Goal: Task Accomplishment & Management: Complete application form

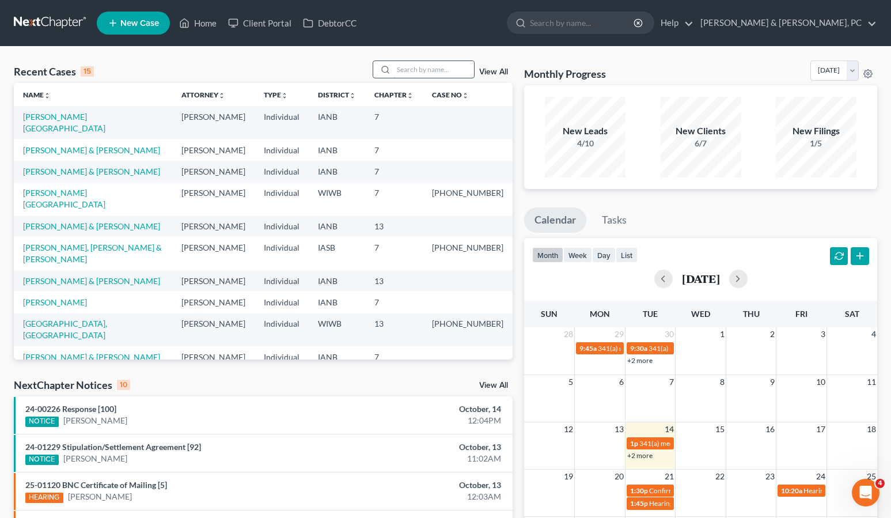
click at [439, 72] on input "search" at bounding box center [434, 69] width 81 height 17
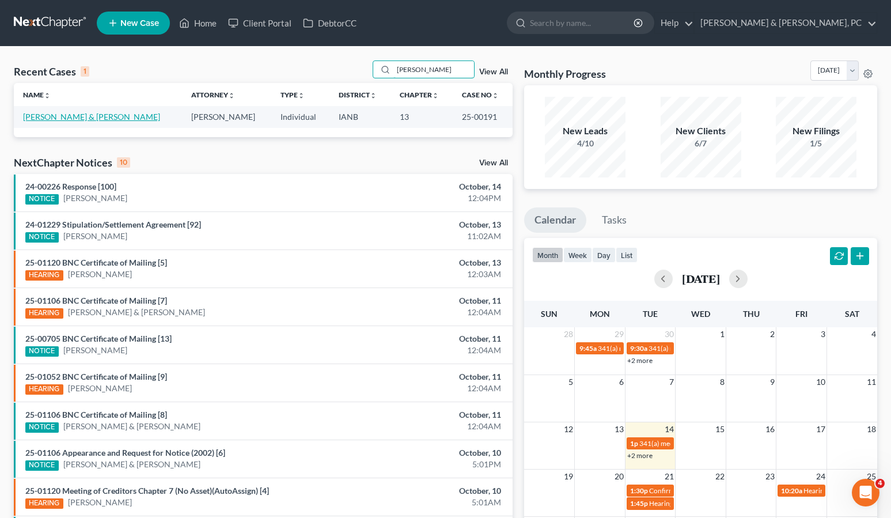
type input "Santiago"
click at [84, 118] on link "[PERSON_NAME] & [PERSON_NAME]" at bounding box center [91, 117] width 137 height 10
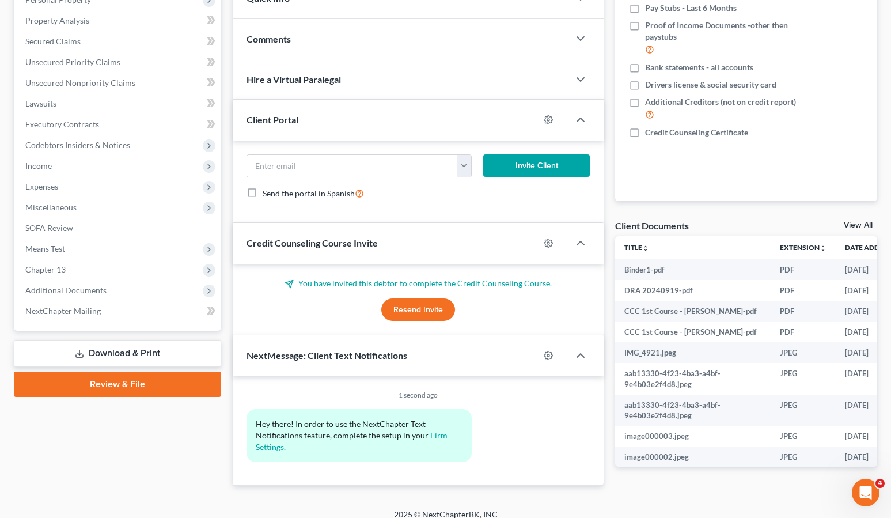
scroll to position [225, 0]
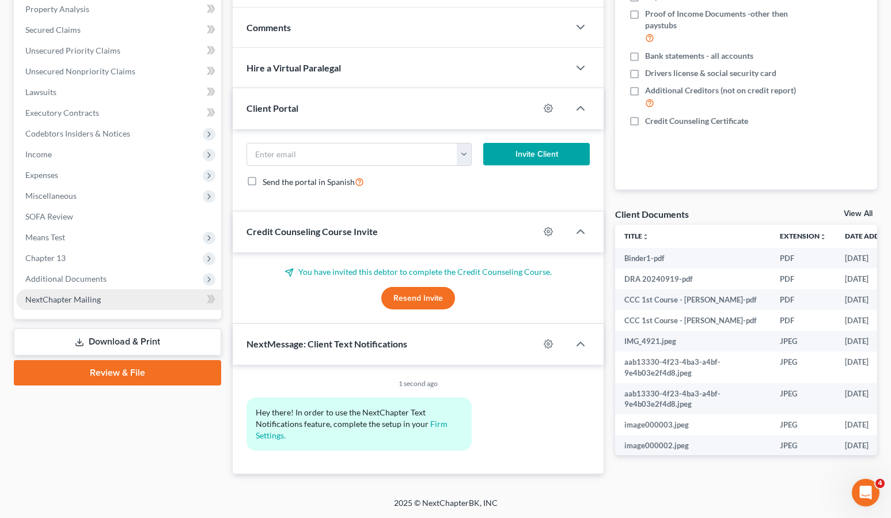
click at [75, 296] on span "NextChapter Mailing" at bounding box center [62, 299] width 75 height 10
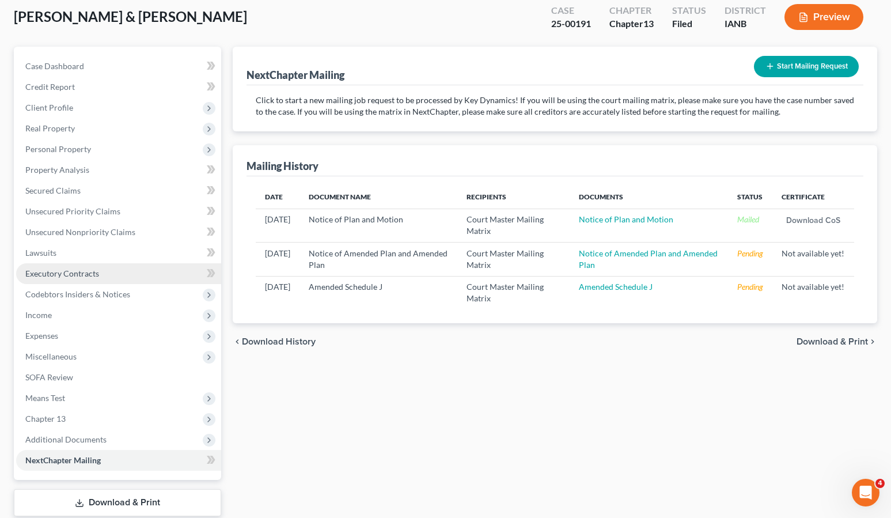
scroll to position [136, 0]
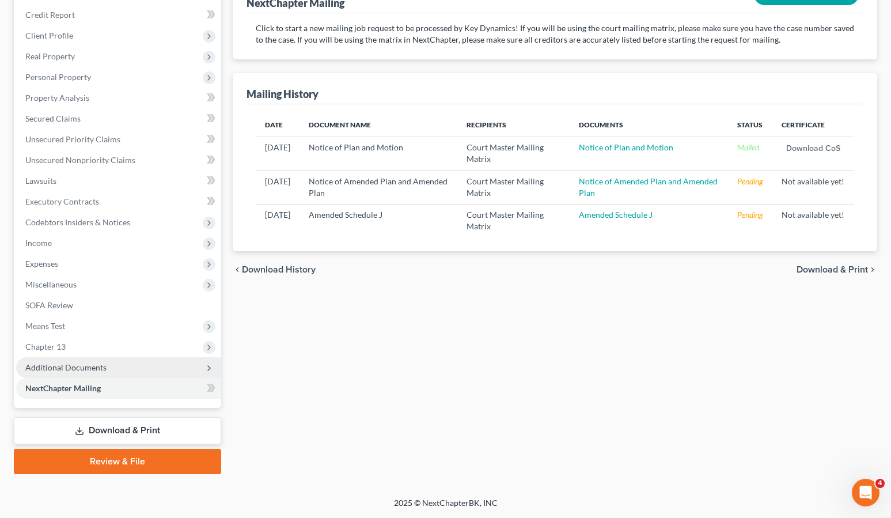
click at [69, 361] on span "Additional Documents" at bounding box center [118, 367] width 205 height 21
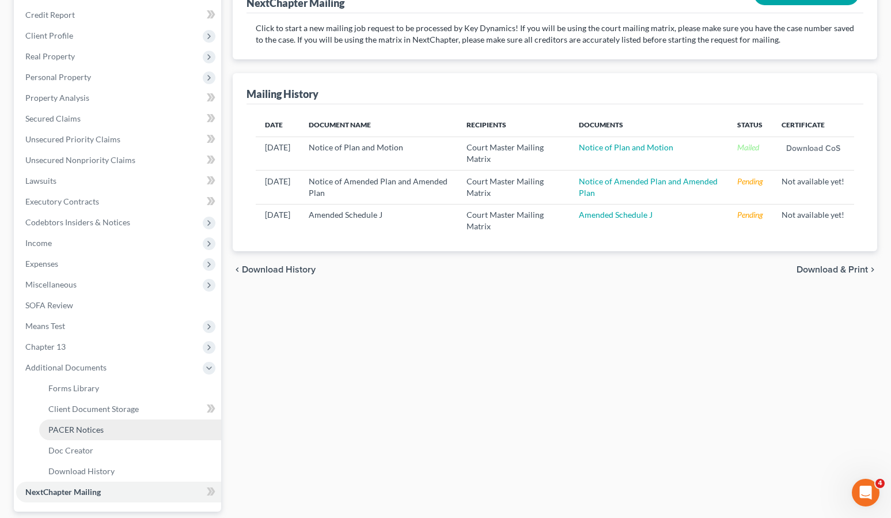
click at [112, 425] on link "PACER Notices" at bounding box center [130, 430] width 182 height 21
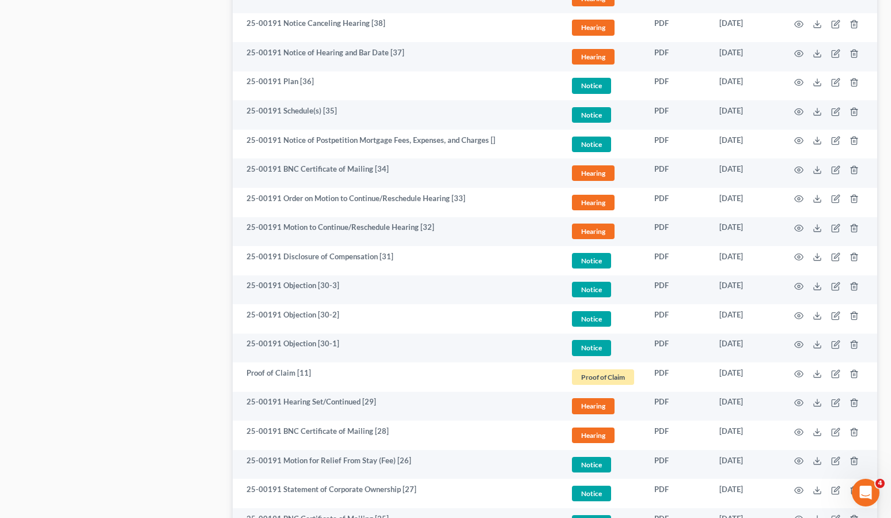
scroll to position [780, 0]
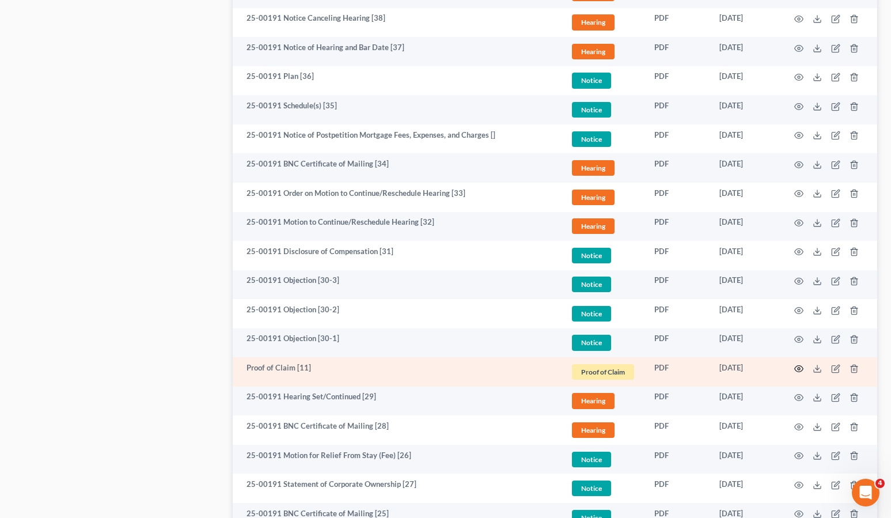
click at [799, 367] on icon "button" at bounding box center [799, 368] width 9 height 9
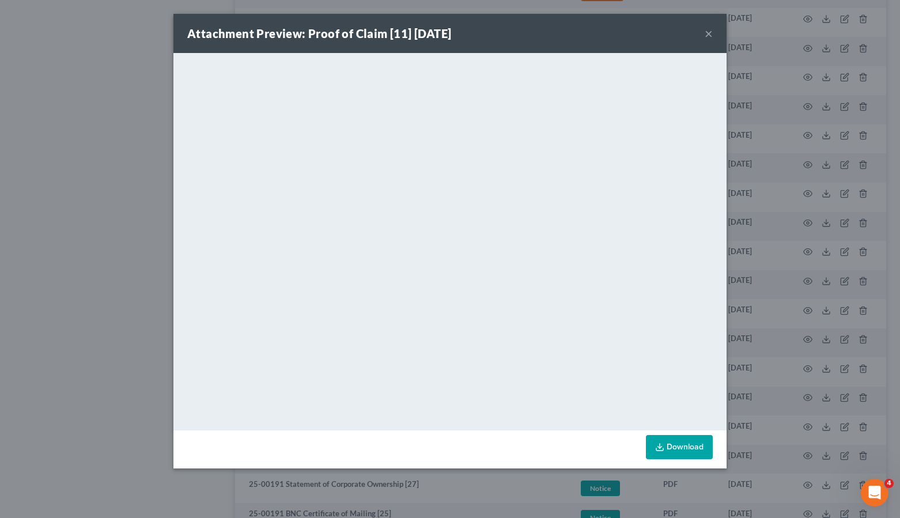
click at [713, 33] on div "Attachment Preview: Proof of Claim [11] 05/16/2025 ×" at bounding box center [449, 33] width 553 height 39
click at [710, 34] on button "×" at bounding box center [709, 34] width 8 height 14
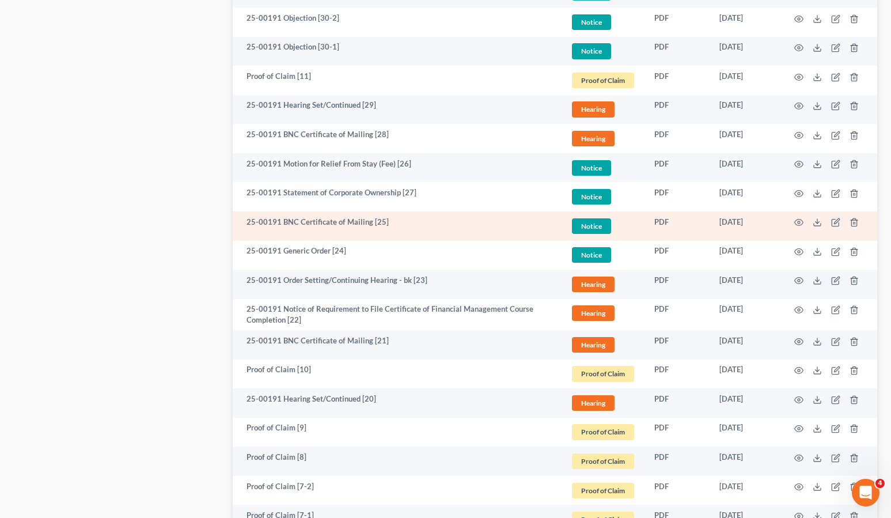
scroll to position [1076, 0]
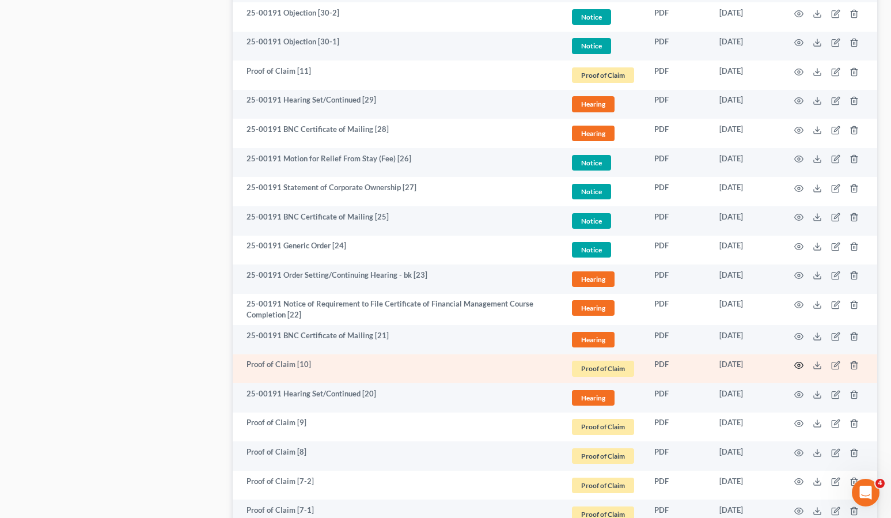
click at [798, 364] on icon "button" at bounding box center [799, 365] width 9 height 9
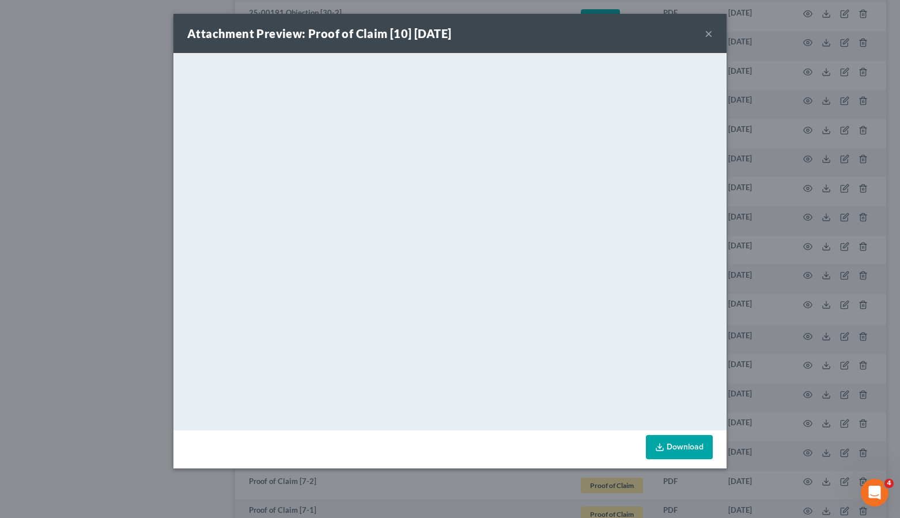
drag, startPoint x: 705, startPoint y: 33, endPoint x: 706, endPoint y: 44, distance: 11.5
click at [705, 33] on button "×" at bounding box center [709, 34] width 8 height 14
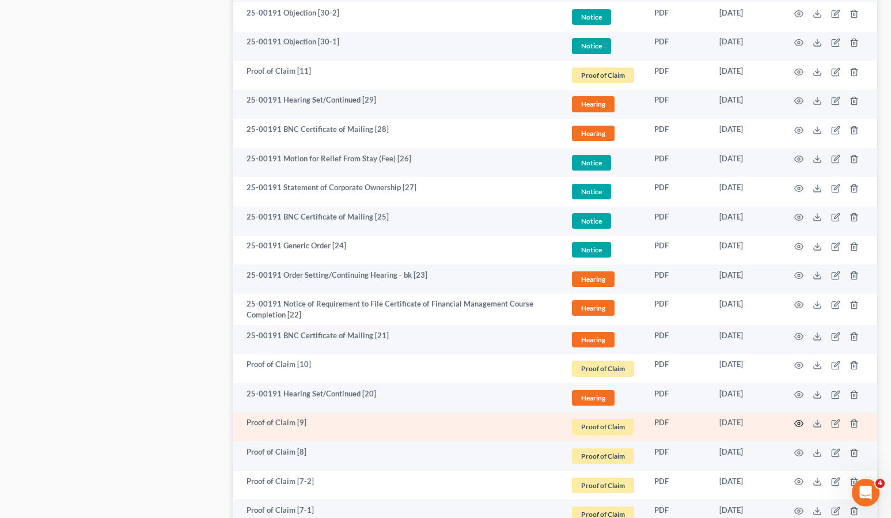
click at [799, 422] on circle "button" at bounding box center [799, 423] width 2 height 2
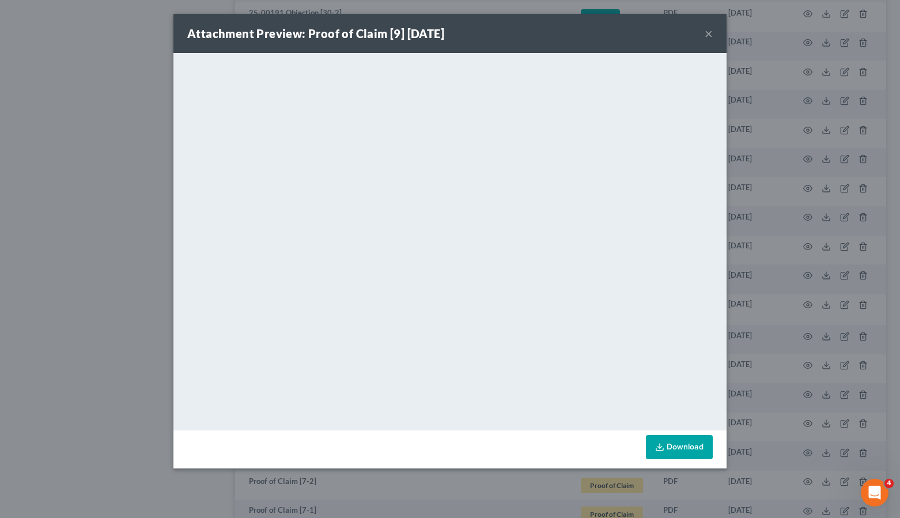
click at [680, 440] on link "Download" at bounding box center [679, 447] width 67 height 24
drag, startPoint x: 708, startPoint y: 31, endPoint x: 566, endPoint y: 56, distance: 143.4
click at [707, 31] on button "×" at bounding box center [709, 34] width 8 height 14
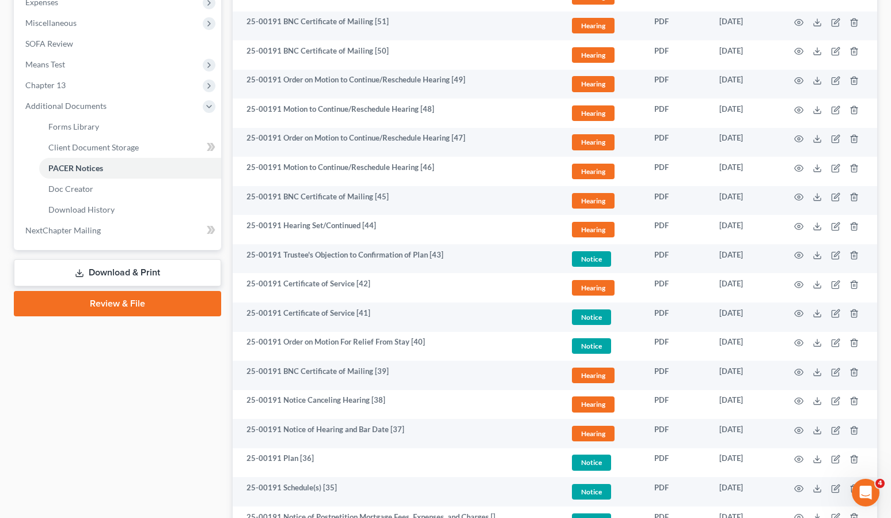
scroll to position [399, 0]
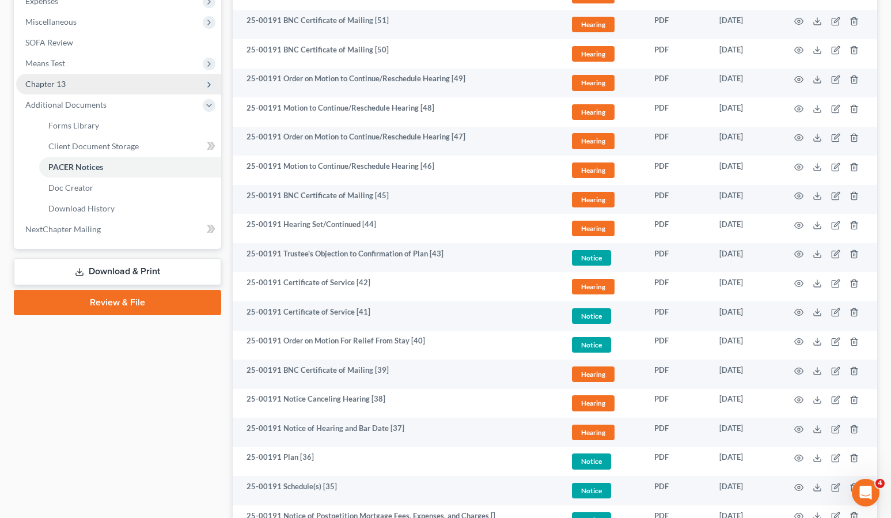
click at [56, 81] on span "Chapter 13" at bounding box center [45, 84] width 40 height 10
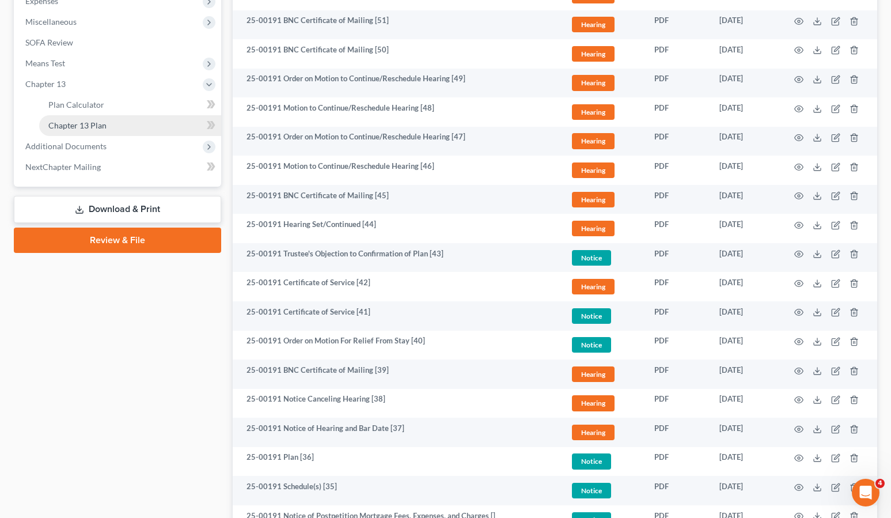
click at [74, 126] on span "Chapter 13 Plan" at bounding box center [77, 125] width 58 height 10
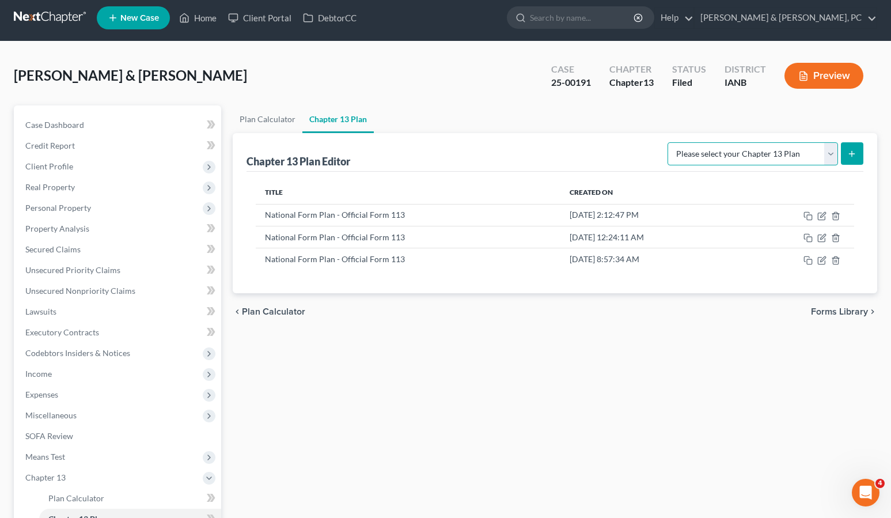
click at [742, 158] on select "Please select your Chapter 13 Plan National Form Plan - Official Form 113" at bounding box center [753, 153] width 171 height 23
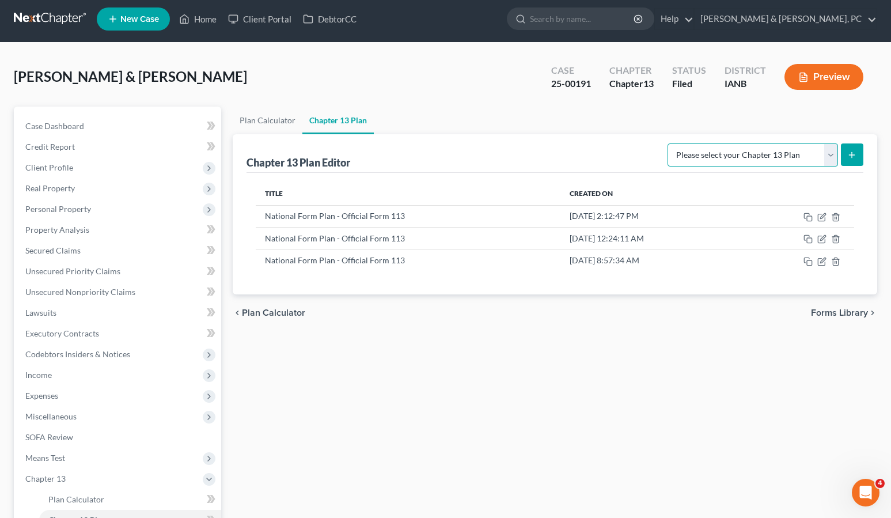
click at [742, 158] on select "Please select your Chapter 13 Plan National Form Plan - Official Form 113" at bounding box center [753, 154] width 171 height 23
select select "0"
click at [672, 143] on select "Please select your Chapter 13 Plan National Form Plan - Official Form 113" at bounding box center [753, 154] width 171 height 23
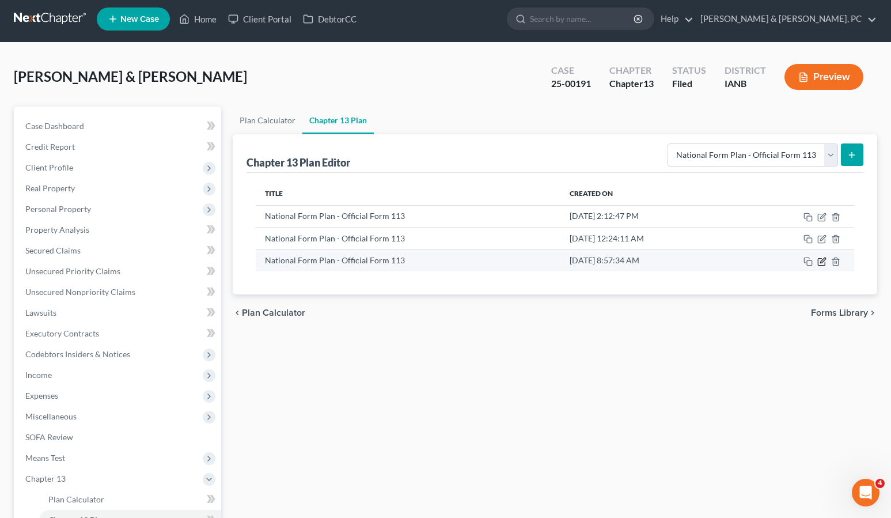
click at [822, 262] on icon "button" at bounding box center [822, 261] width 9 height 9
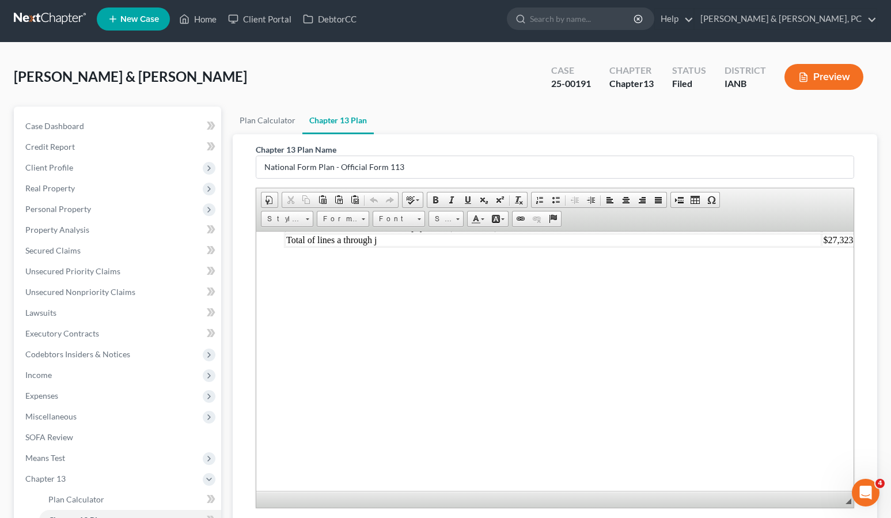
scroll to position [177, 0]
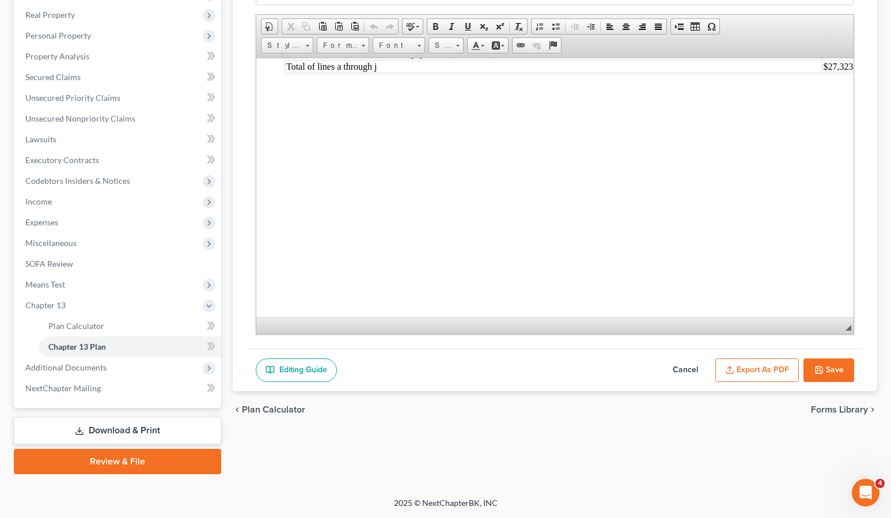
click at [752, 370] on button "Export as PDF" at bounding box center [758, 370] width 84 height 24
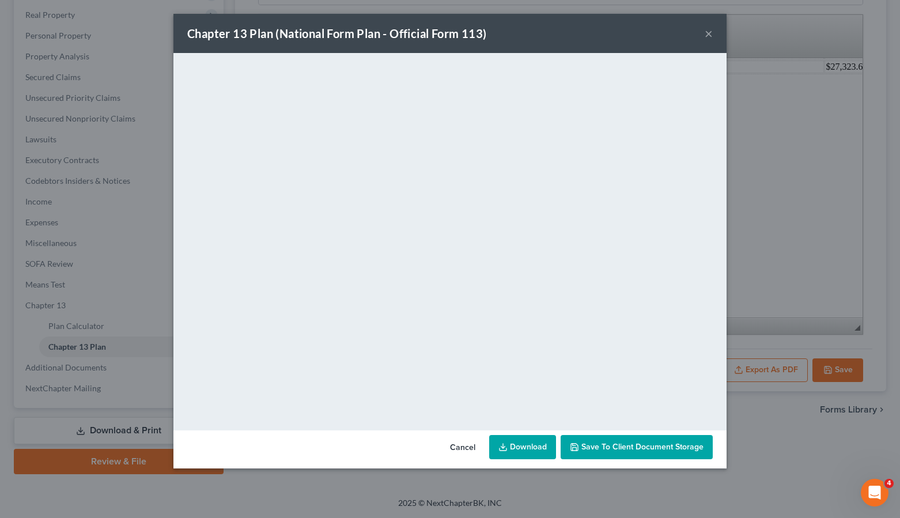
click at [528, 447] on link "Download" at bounding box center [522, 447] width 67 height 24
click at [711, 36] on button "×" at bounding box center [709, 34] width 8 height 14
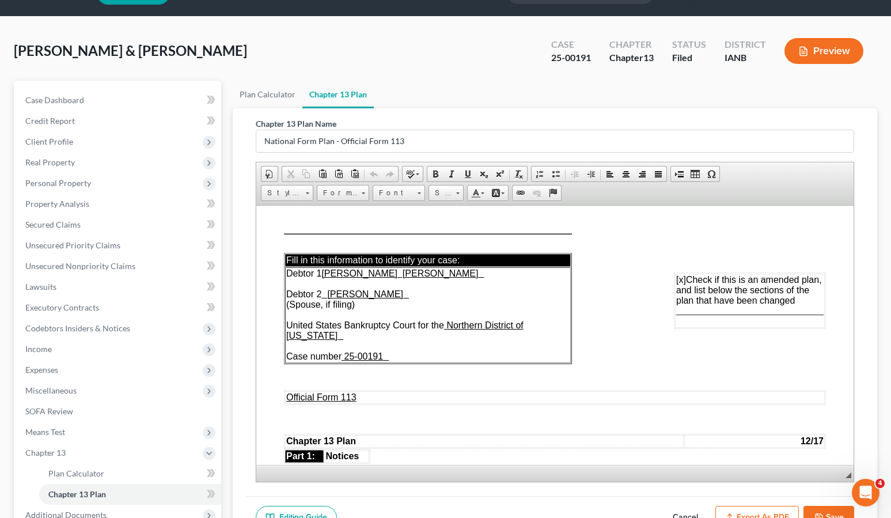
scroll to position [0, 0]
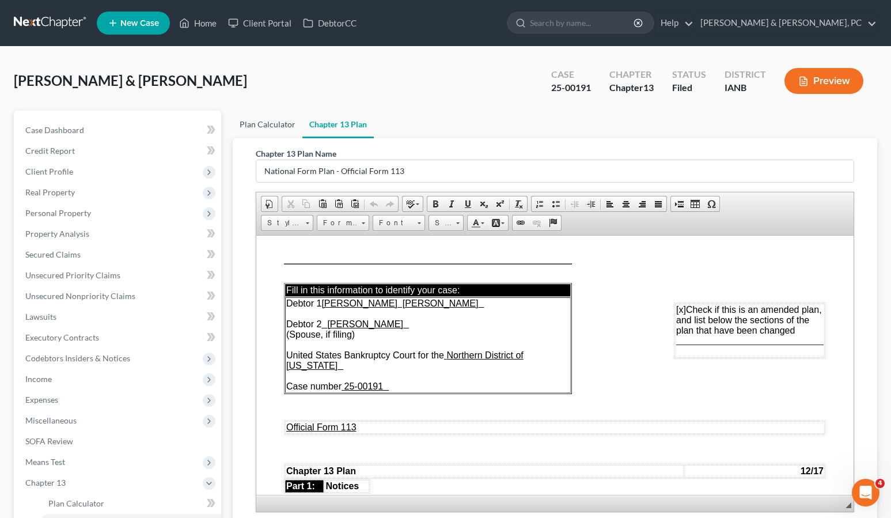
click at [273, 123] on link "Plan Calculator" at bounding box center [268, 125] width 70 height 28
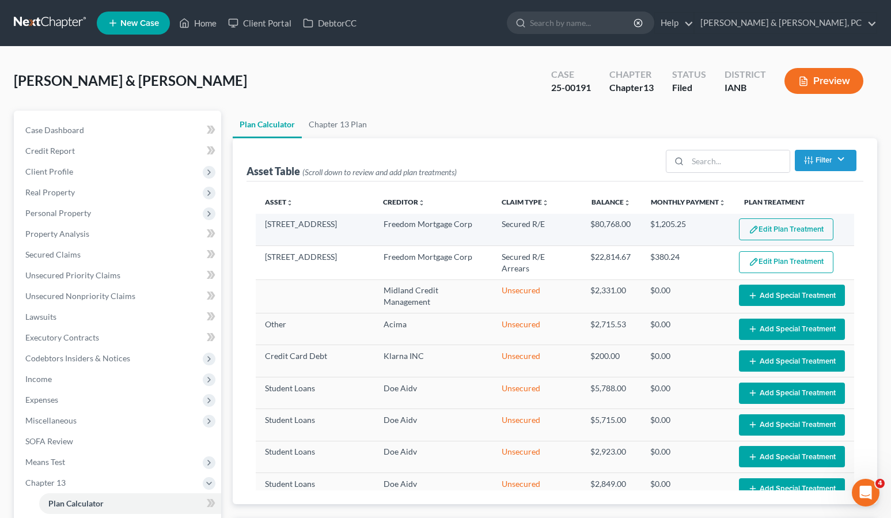
select select "59"
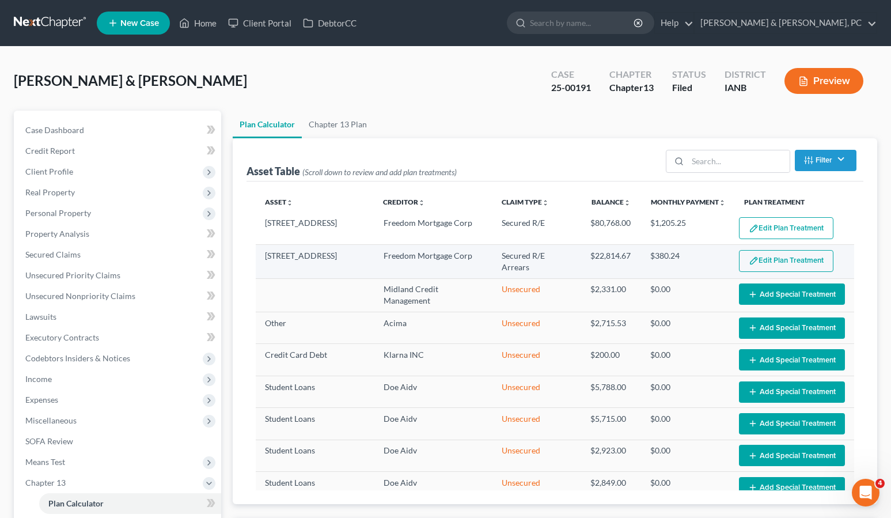
scroll to position [5, 0]
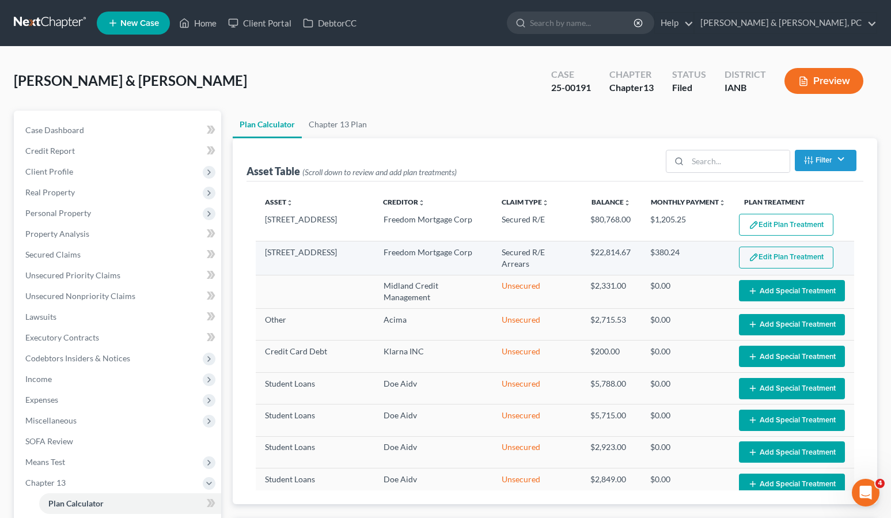
click at [773, 262] on button "Edit Plan Treatment" at bounding box center [786, 258] width 95 height 22
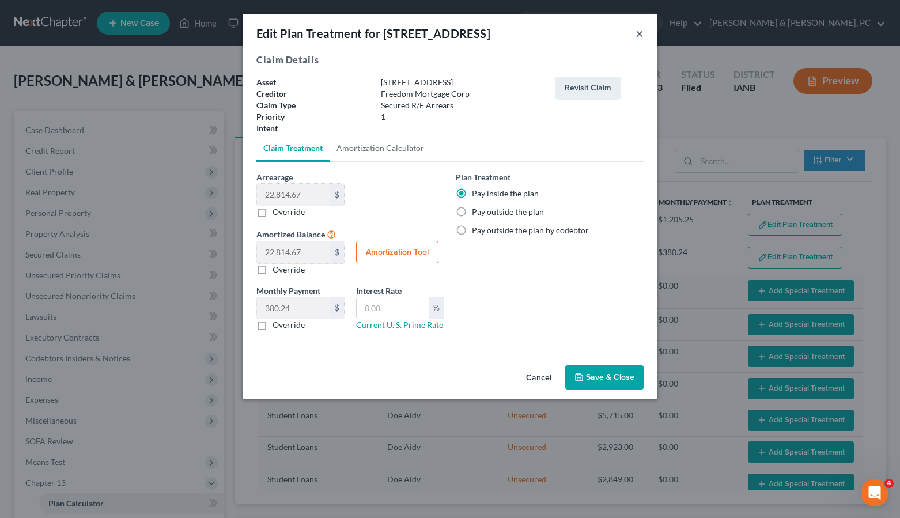
click at [641, 33] on button "×" at bounding box center [640, 34] width 8 height 14
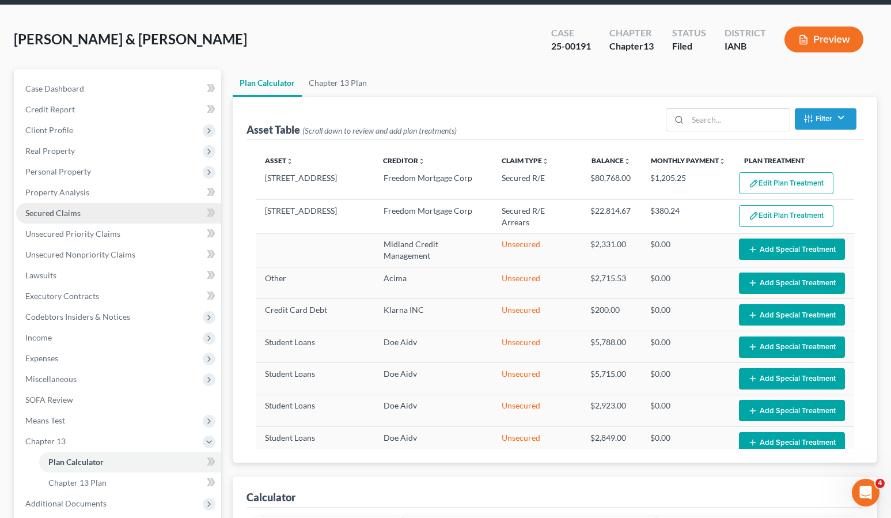
scroll to position [39, 0]
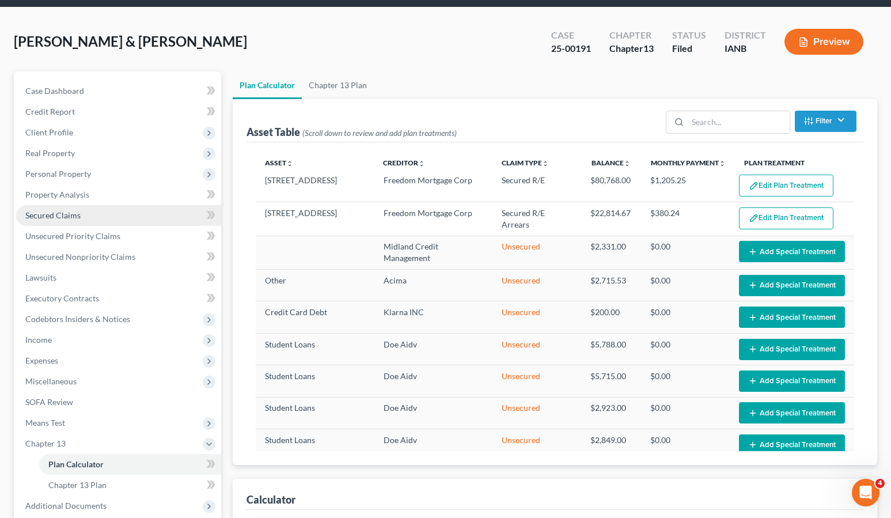
click at [58, 215] on span "Secured Claims" at bounding box center [52, 215] width 55 height 10
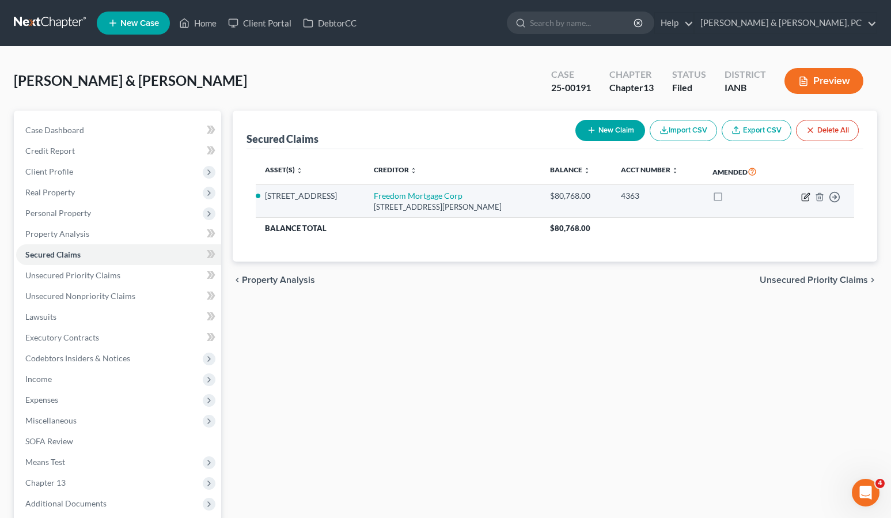
click at [804, 198] on icon "button" at bounding box center [806, 195] width 5 height 5
select select "15"
select select "2"
select select "0"
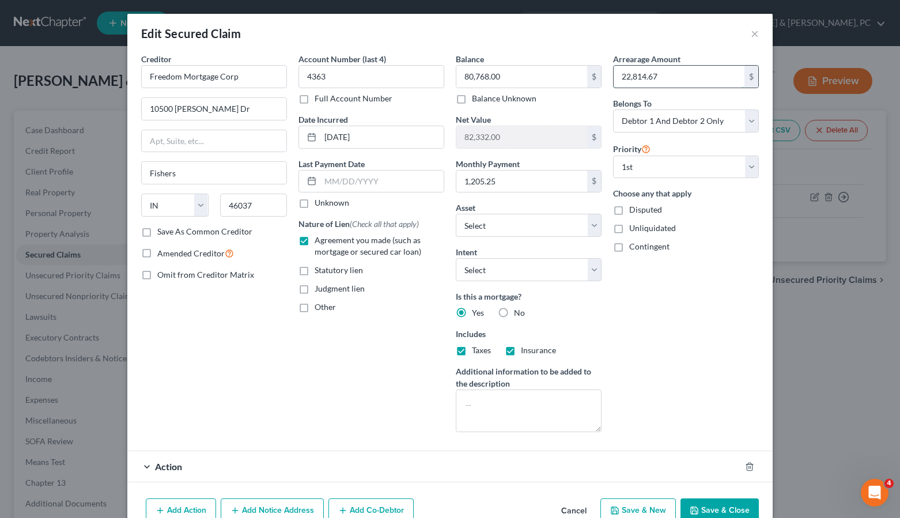
click at [715, 82] on input "22,814.67" at bounding box center [679, 77] width 131 height 22
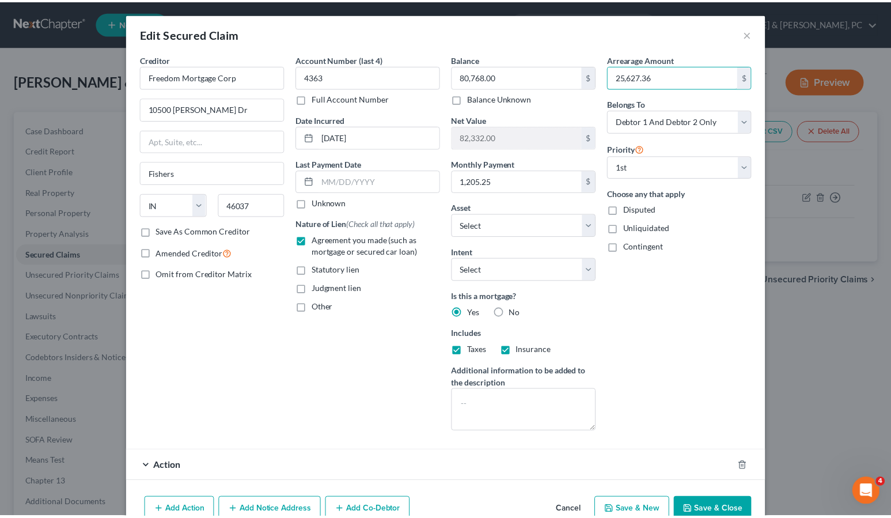
scroll to position [37, 0]
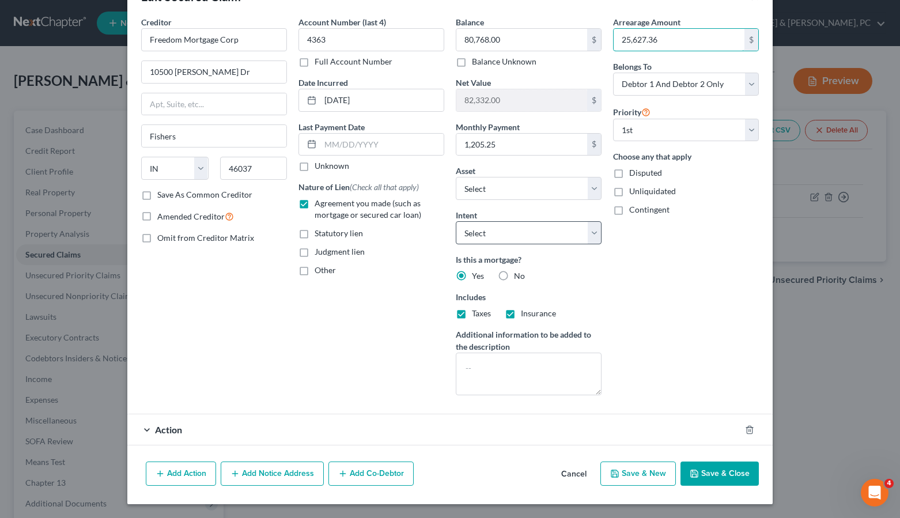
type input "25,627.36"
click at [522, 235] on select "Select Surrender Redeem Reaffirm Avoid Other" at bounding box center [529, 232] width 146 height 23
select select "2"
click at [456, 221] on select "Select Surrender Redeem Reaffirm Avoid Other" at bounding box center [529, 232] width 146 height 23
click at [703, 468] on button "Save & Close" at bounding box center [720, 474] width 78 height 24
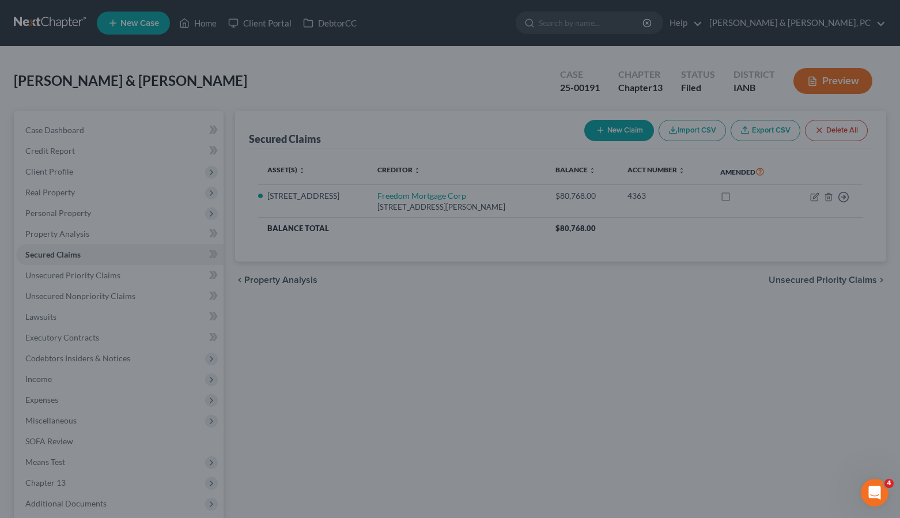
select select "13"
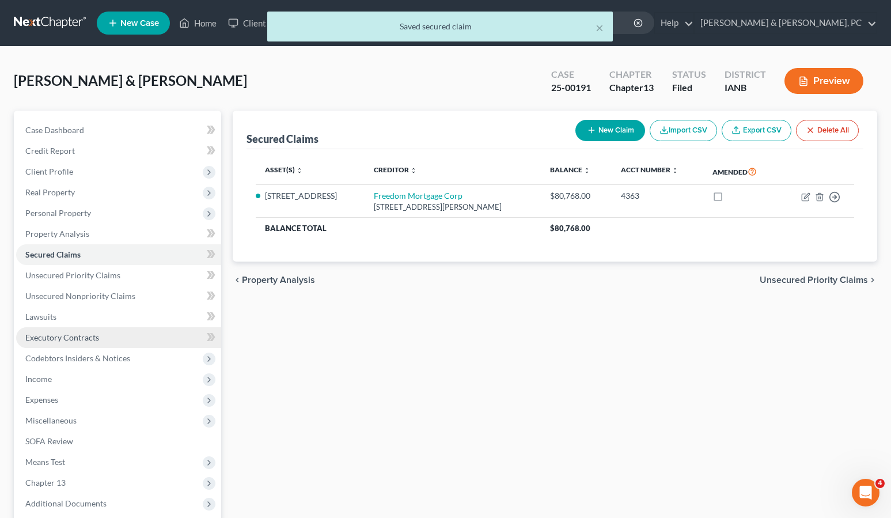
scroll to position [136, 0]
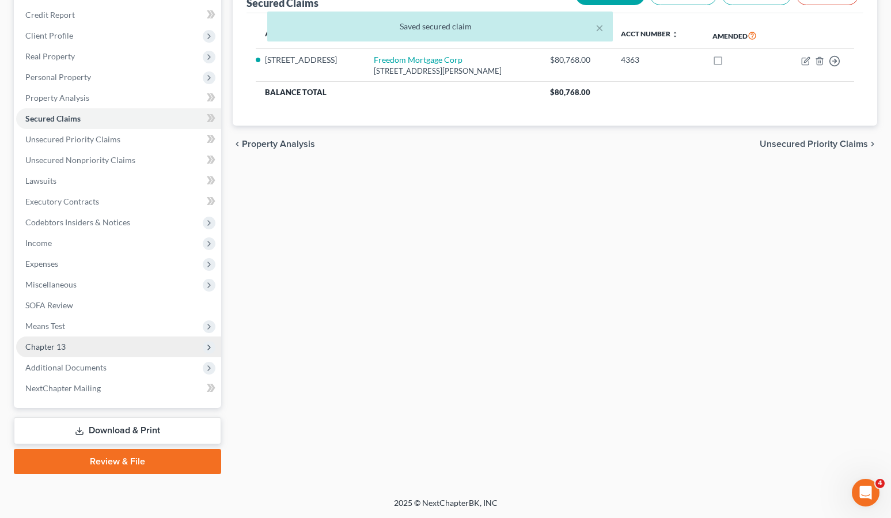
click at [93, 347] on span "Chapter 13" at bounding box center [118, 347] width 205 height 21
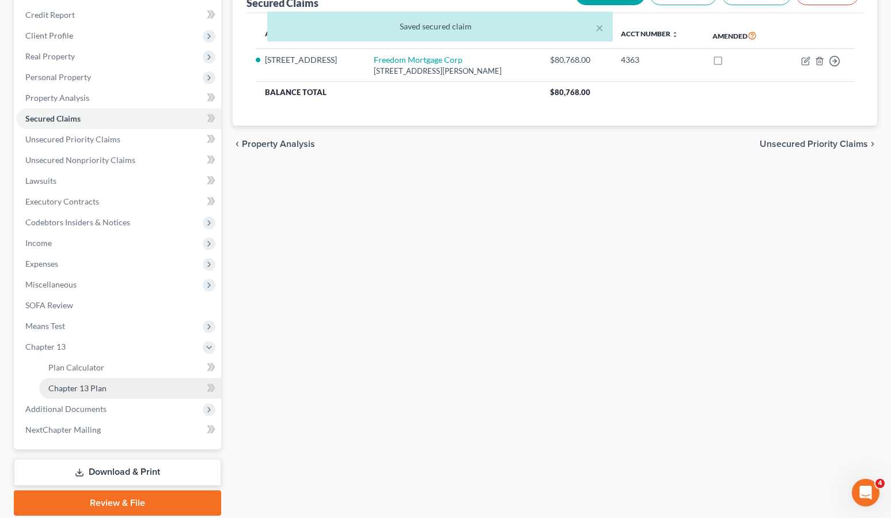
click at [93, 386] on span "Chapter 13 Plan" at bounding box center [77, 388] width 58 height 10
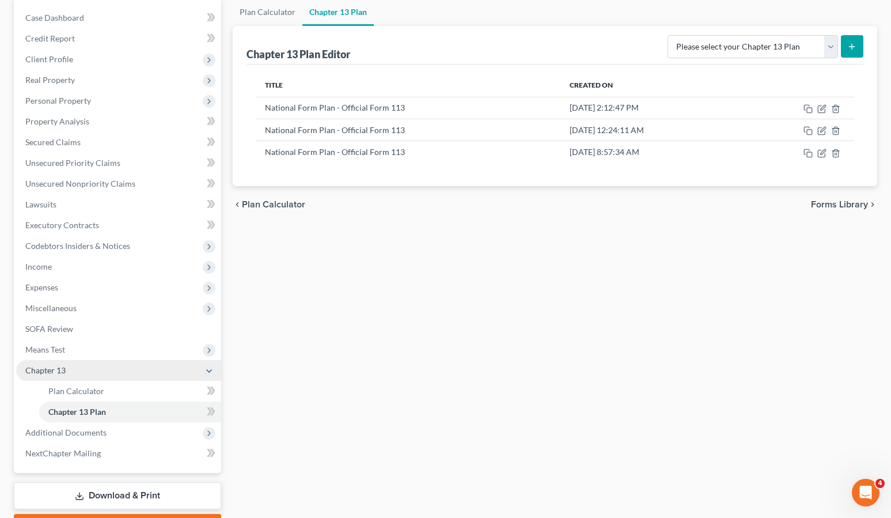
scroll to position [177, 0]
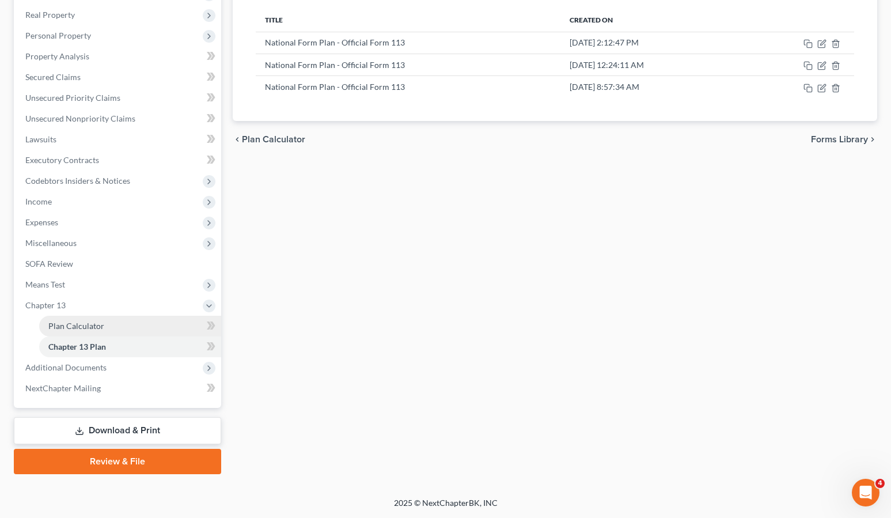
click at [92, 322] on span "Plan Calculator" at bounding box center [76, 326] width 56 height 10
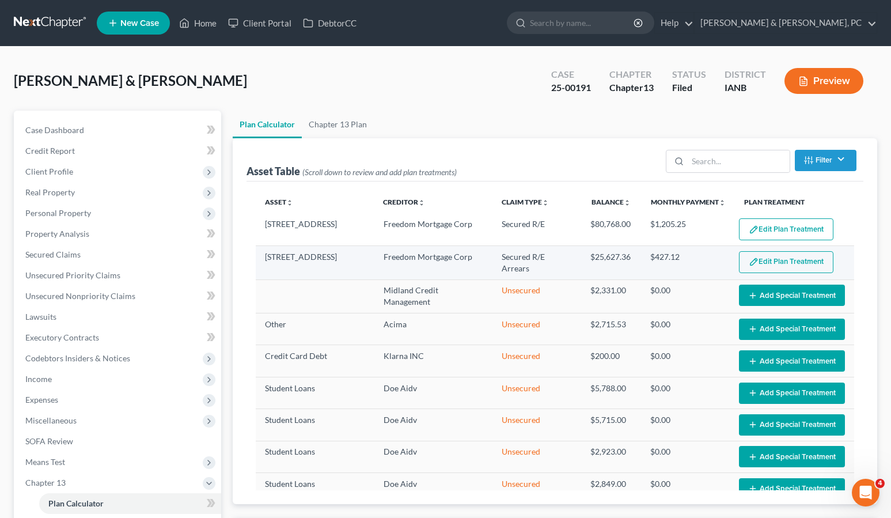
select select "59"
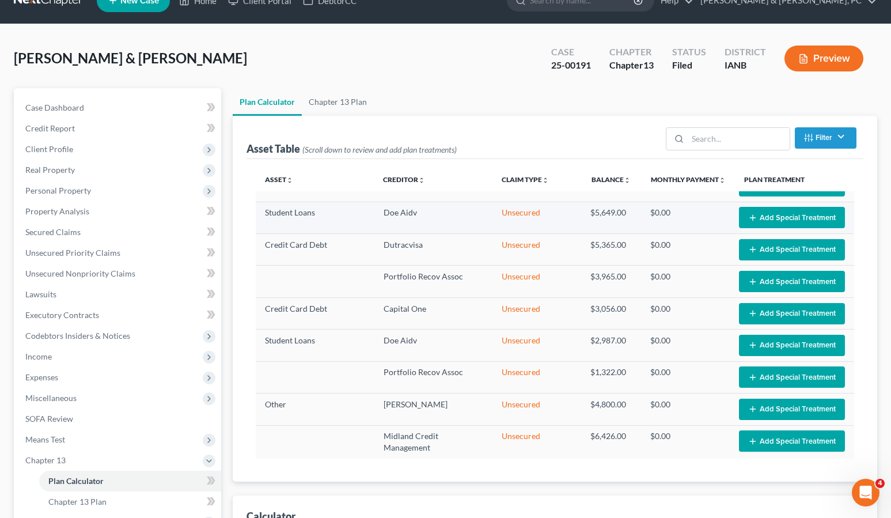
scroll to position [23, 0]
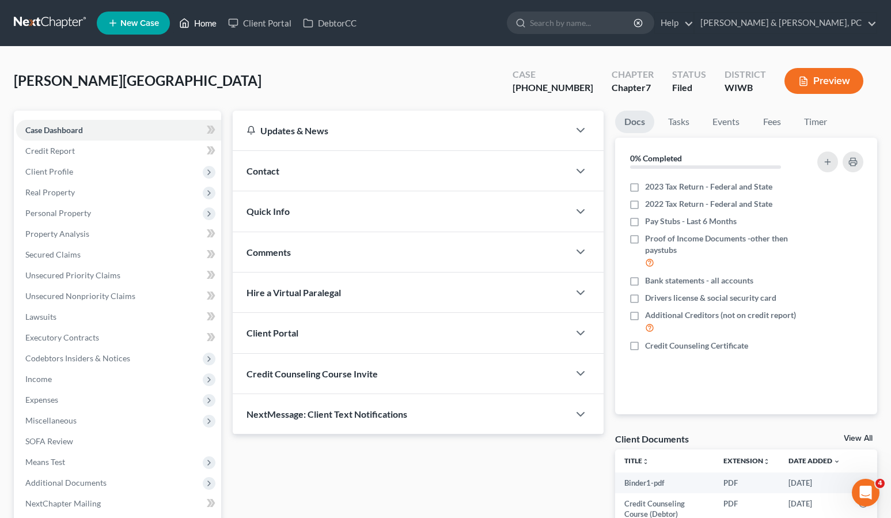
click at [188, 20] on icon at bounding box center [184, 23] width 10 height 14
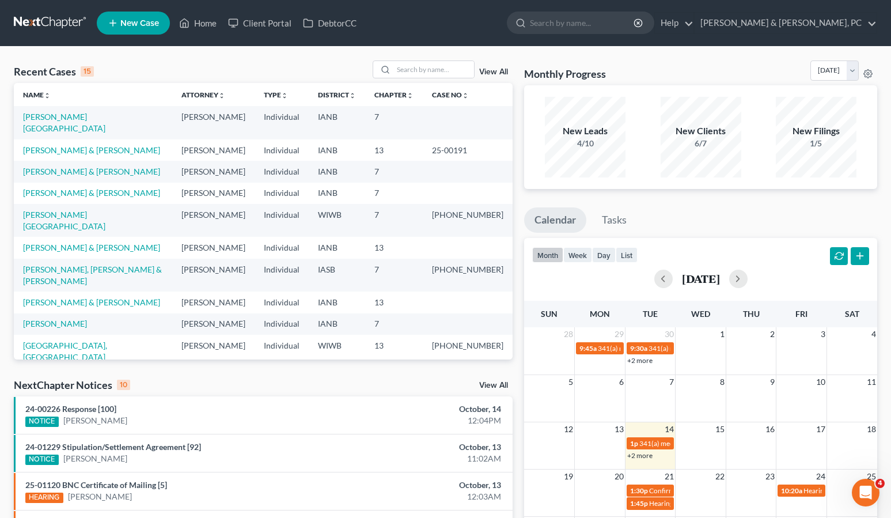
click at [634, 63] on div "Monthly Progress Bankruptcy US Chapter 7 Bankruptcy Bankruptcy US Chapter 7 Ban…" at bounding box center [700, 73] width 353 height 25
click at [63, 341] on link "[GEOGRAPHIC_DATA], [GEOGRAPHIC_DATA]" at bounding box center [65, 351] width 84 height 21
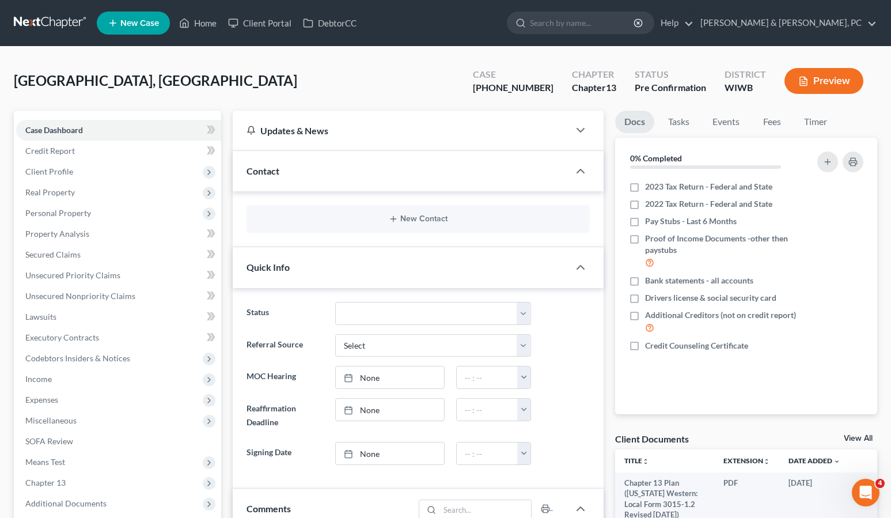
click at [518, 20] on ul "New Case Home Client Portal DebtorCC - No Result - See all results Or Press Ent…" at bounding box center [487, 23] width 781 height 30
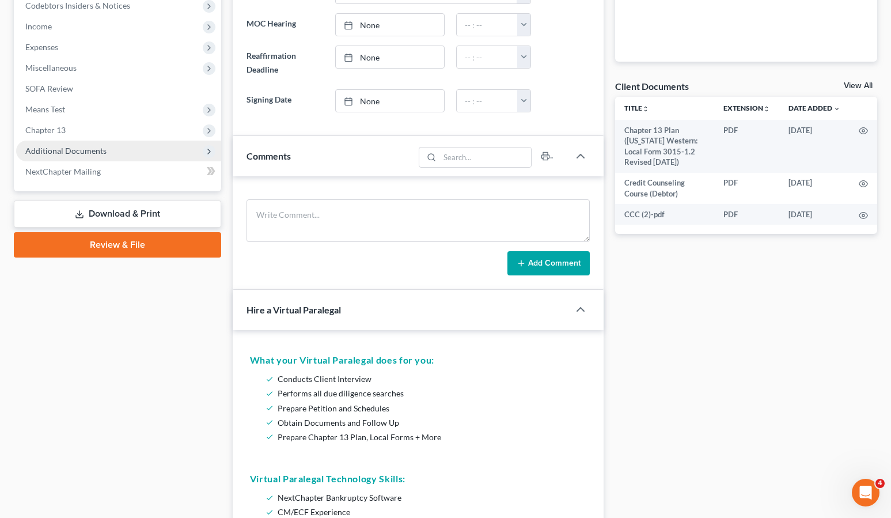
scroll to position [351, 0]
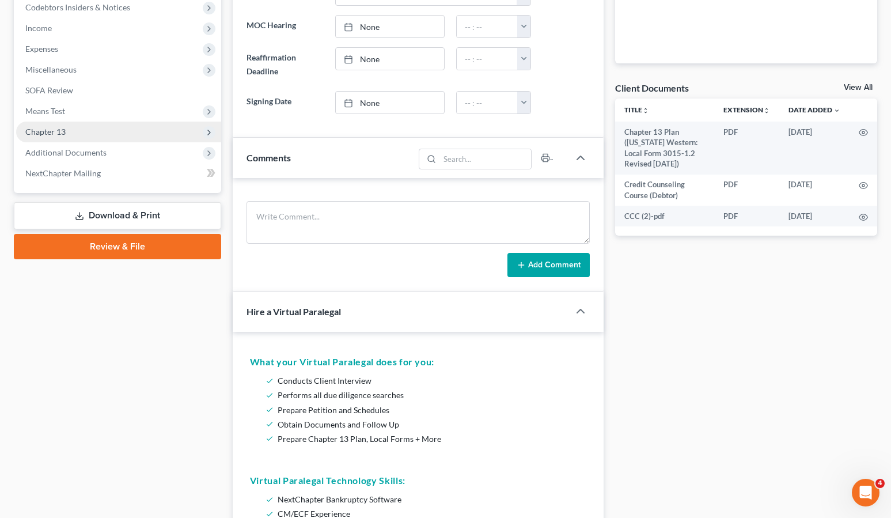
click at [63, 129] on span "Chapter 13" at bounding box center [45, 132] width 40 height 10
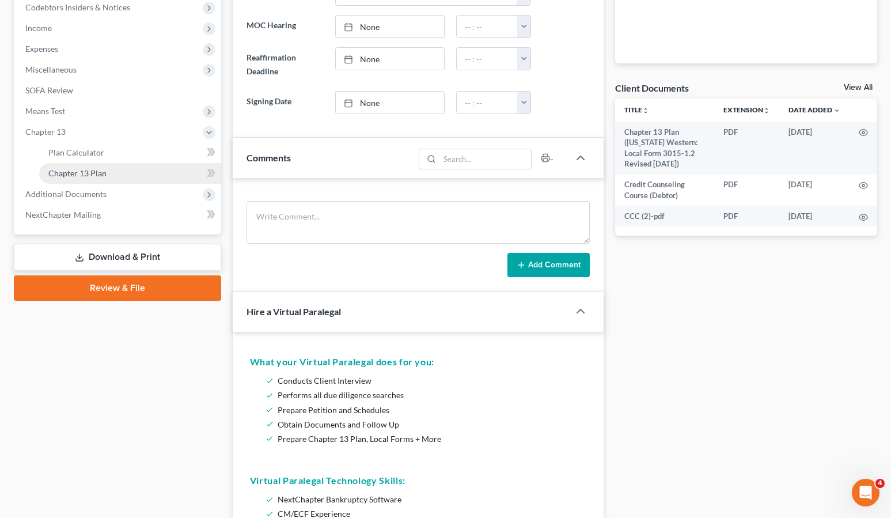
click at [81, 175] on span "Chapter 13 Plan" at bounding box center [77, 173] width 58 height 10
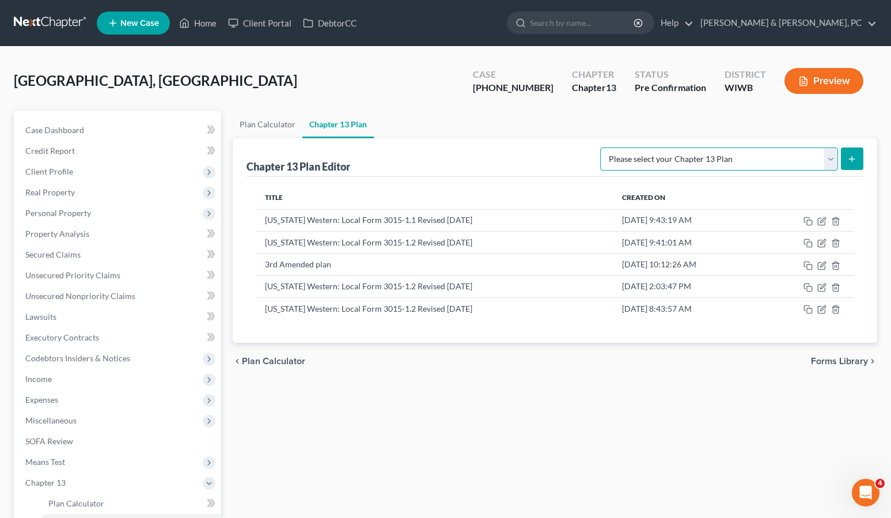
click at [673, 159] on select "Please select your Chapter 13 Plan National Form Plan - Official Form 113 [US_S…" at bounding box center [719, 159] width 238 height 23
select select "3"
click at [600, 148] on select "Please select your Chapter 13 Plan National Form Plan - Official Form 113 [US_S…" at bounding box center [719, 159] width 238 height 23
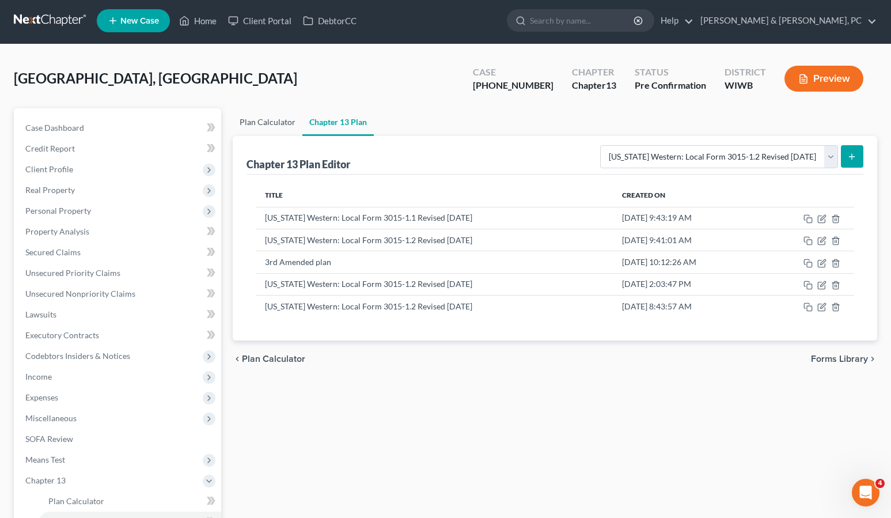
click at [254, 116] on link "Plan Calculator" at bounding box center [268, 122] width 70 height 28
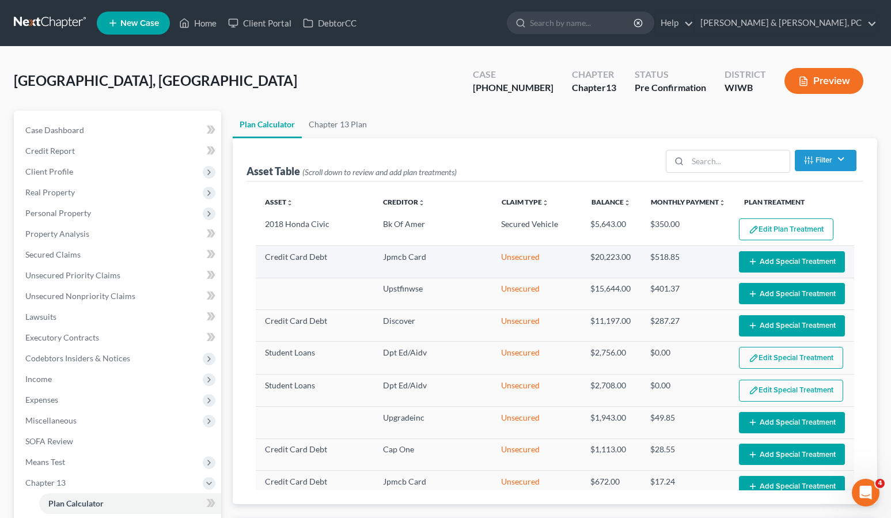
scroll to position [21, 0]
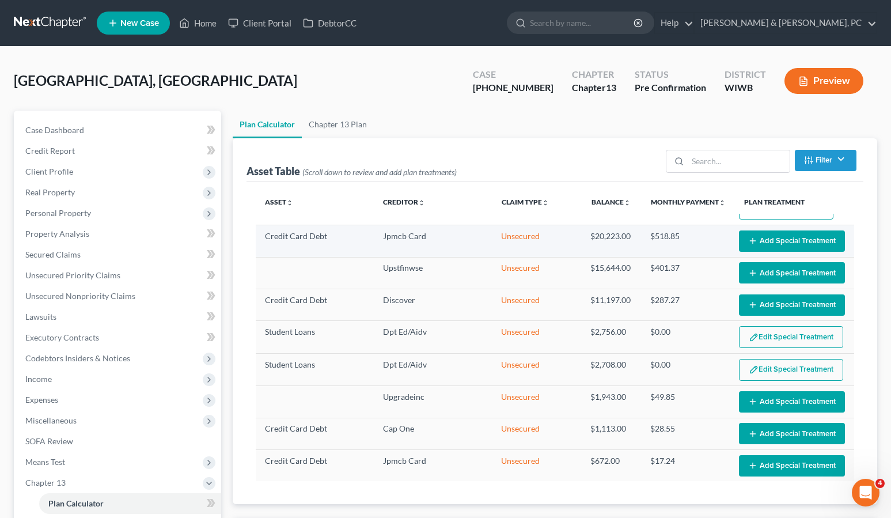
select select "59"
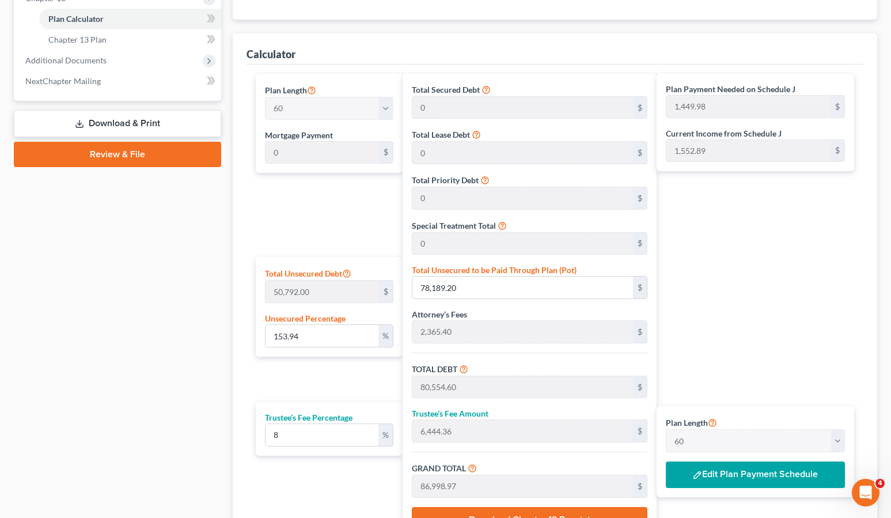
scroll to position [603, 0]
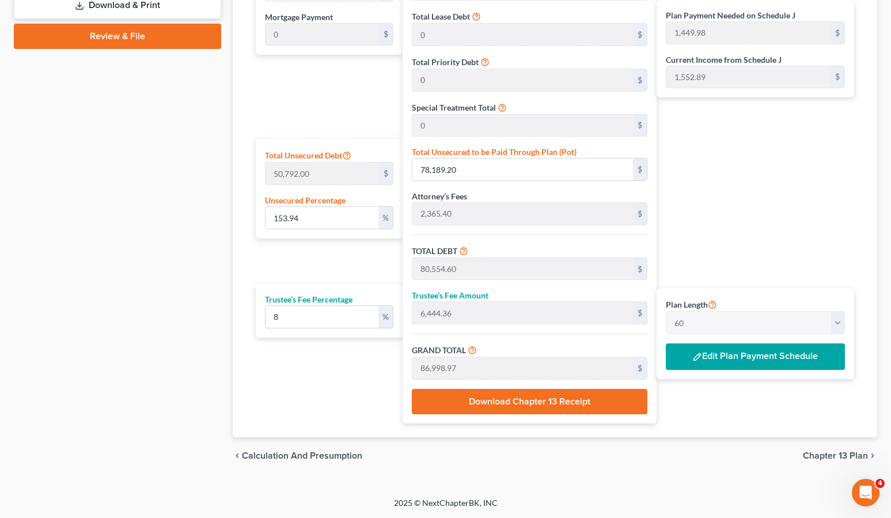
click at [774, 357] on button "Edit Plan Payment Schedule" at bounding box center [755, 356] width 179 height 27
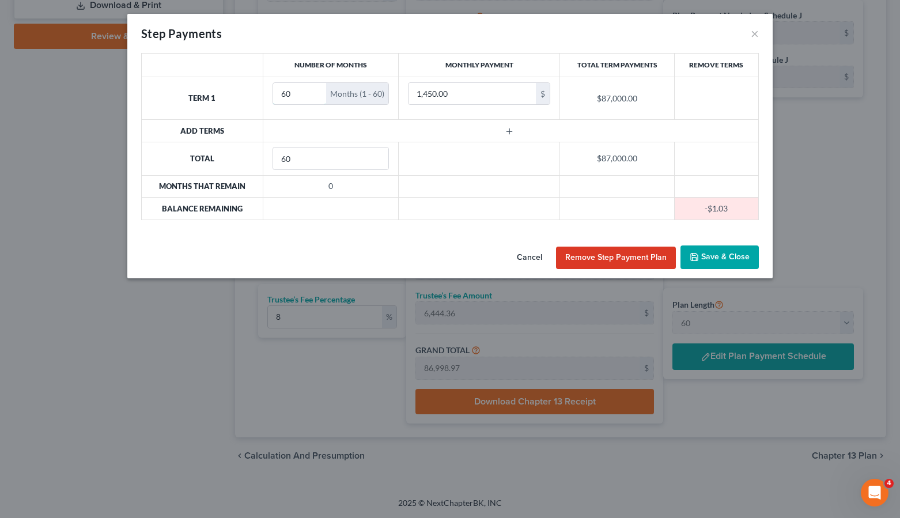
drag, startPoint x: 301, startPoint y: 92, endPoint x: 254, endPoint y: 92, distance: 47.3
click at [254, 92] on tr "Term 1 60 Months (1 - 60) 1,450.00 $ $87,000.00" at bounding box center [450, 98] width 617 height 43
type input "3"
click at [527, 258] on button "Cancel" at bounding box center [530, 258] width 44 height 23
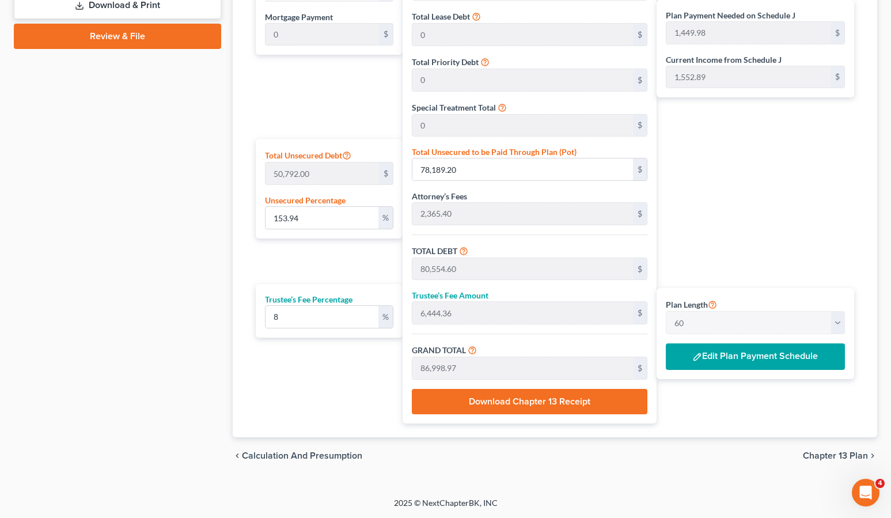
click at [729, 360] on button "Edit Plan Payment Schedule" at bounding box center [755, 356] width 179 height 27
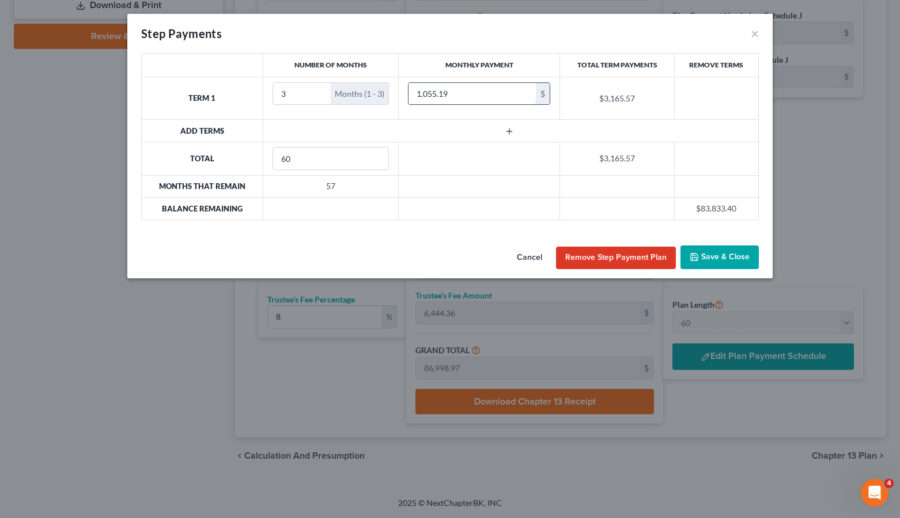
type input "1,055.19"
click at [299, 156] on input "60" at bounding box center [331, 159] width 116 height 22
click at [507, 126] on td at bounding box center [511, 131] width 496 height 22
click at [509, 129] on icon "button" at bounding box center [509, 131] width 9 height 9
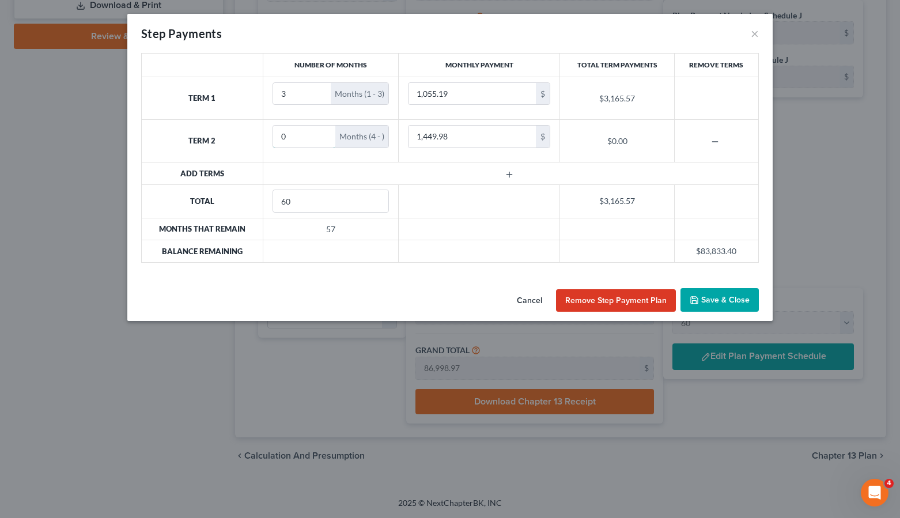
drag, startPoint x: 310, startPoint y: 135, endPoint x: 207, endPoint y: 125, distance: 103.1
click at [207, 125] on tr "Term 2 0 Months (4 - ) 1,449.98 $ $0.00" at bounding box center [450, 141] width 617 height 43
type input "57"
type input "1,450.00"
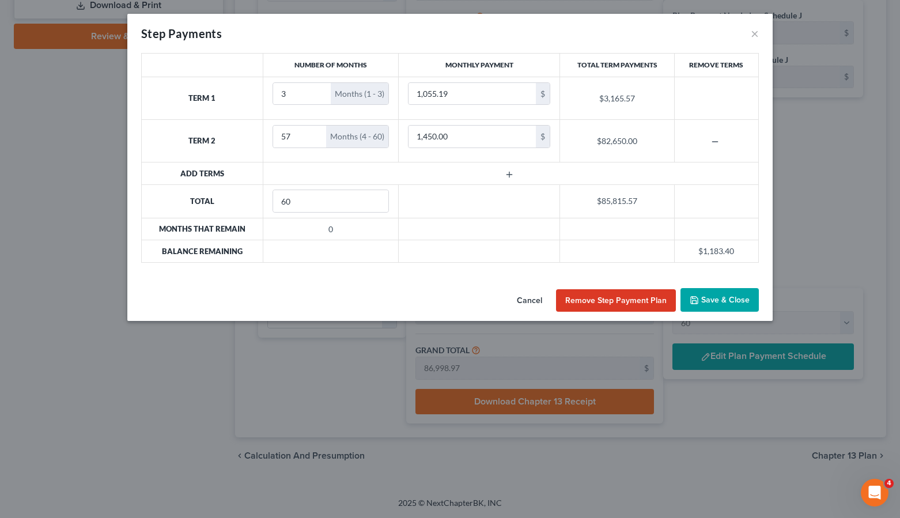
click at [724, 296] on button "Save & Close" at bounding box center [720, 300] width 78 height 24
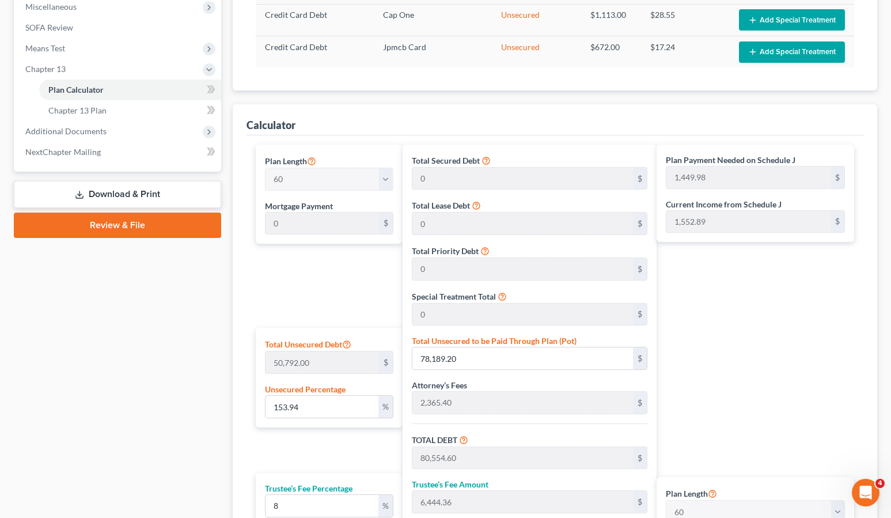
scroll to position [0, 0]
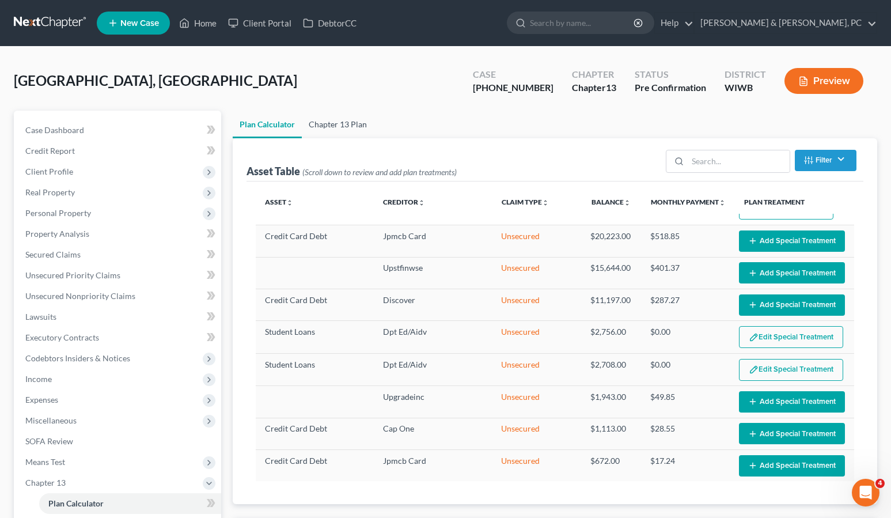
click at [344, 126] on link "Chapter 13 Plan" at bounding box center [338, 125] width 72 height 28
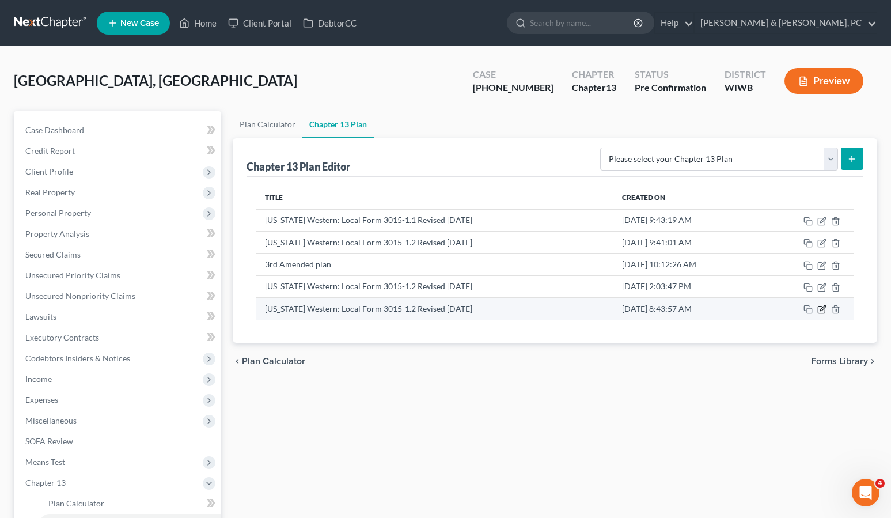
click at [822, 309] on icon "button" at bounding box center [822, 309] width 9 height 9
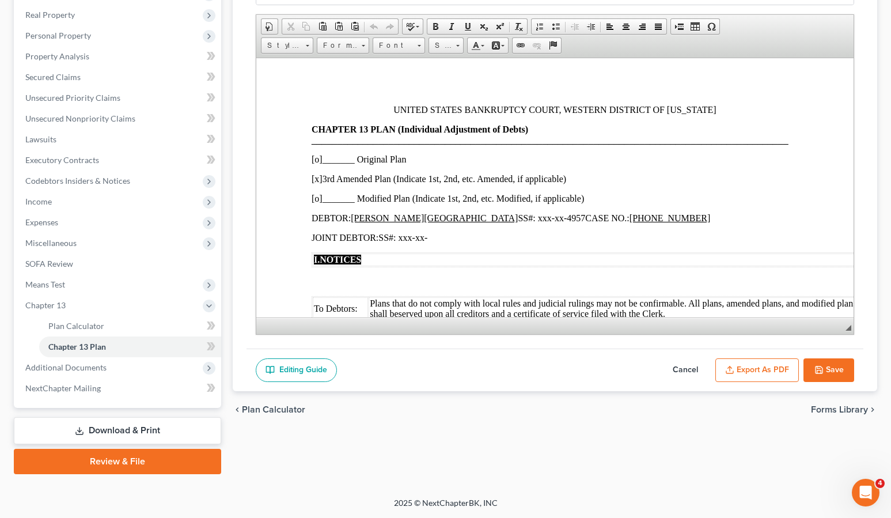
scroll to position [173, 0]
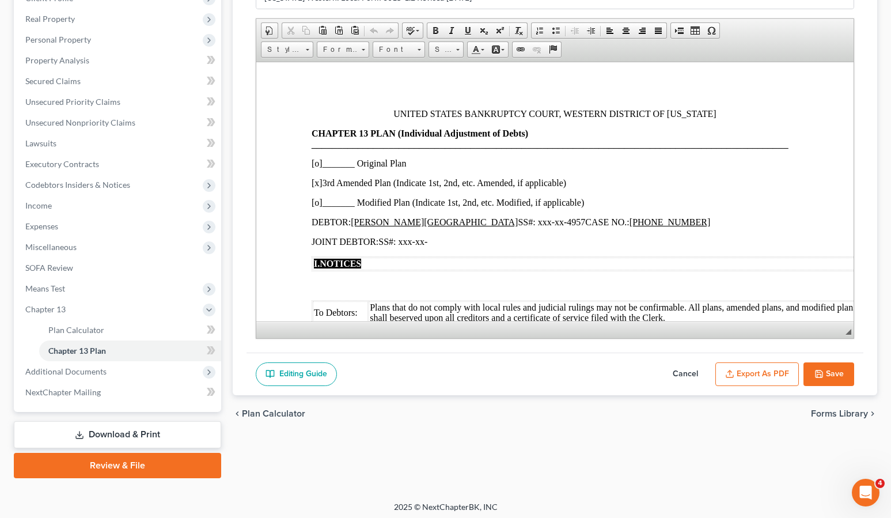
click at [678, 373] on button "Cancel" at bounding box center [685, 374] width 51 height 24
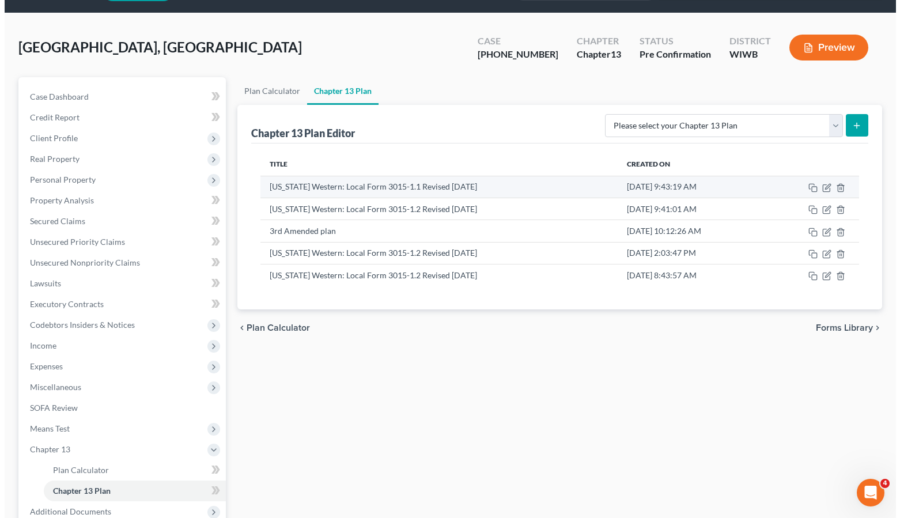
scroll to position [0, 0]
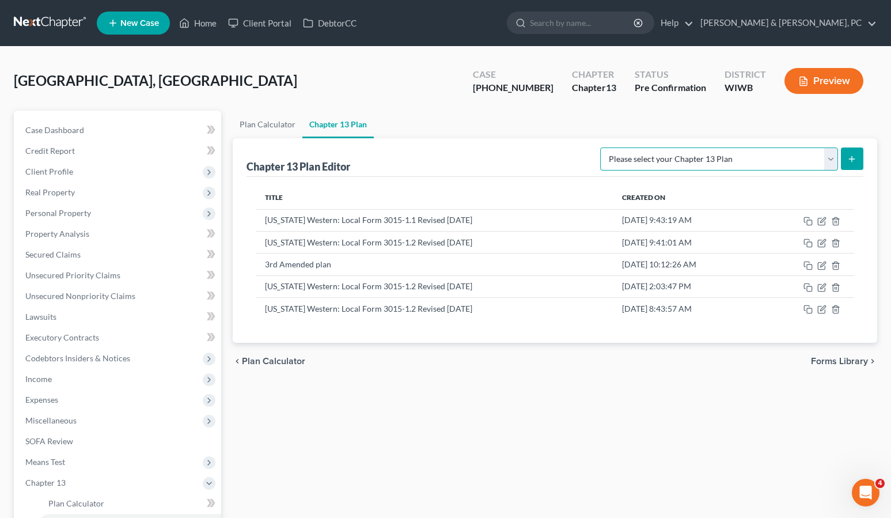
click at [729, 158] on select "Please select your Chapter 13 Plan National Form Plan - Official Form 113 [US_S…" at bounding box center [719, 159] width 238 height 23
drag, startPoint x: 824, startPoint y: 159, endPoint x: 830, endPoint y: 158, distance: 5.8
click at [824, 159] on select "Please select your Chapter 13 Plan National Form Plan - Official Form 113 [US_S…" at bounding box center [719, 159] width 238 height 23
select select "3"
click at [600, 148] on select "Please select your Chapter 13 Plan National Form Plan - Official Form 113 [US_S…" at bounding box center [719, 159] width 238 height 23
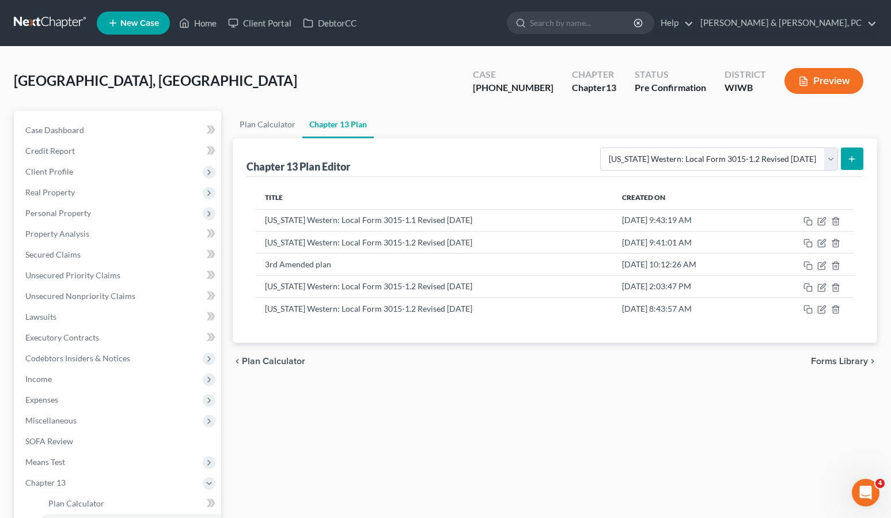
click at [856, 157] on icon "submit" at bounding box center [852, 158] width 9 height 9
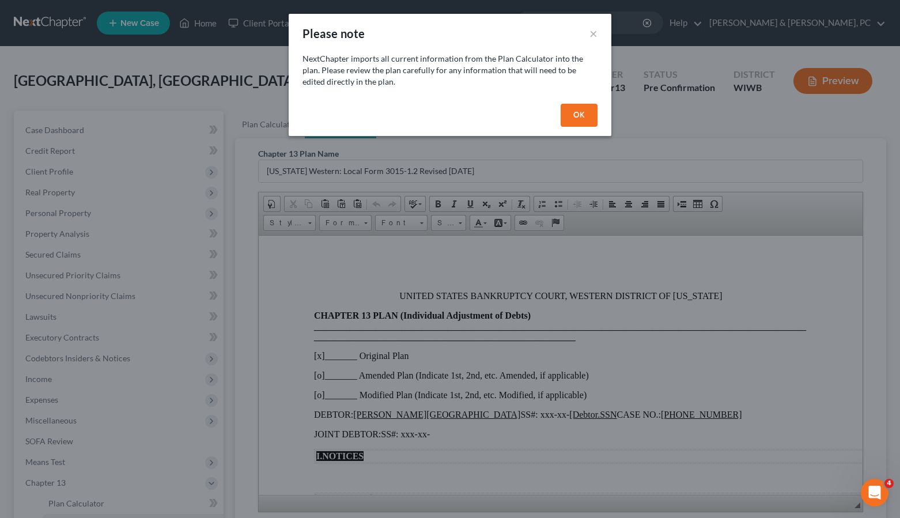
click at [587, 115] on button "OK" at bounding box center [579, 115] width 37 height 23
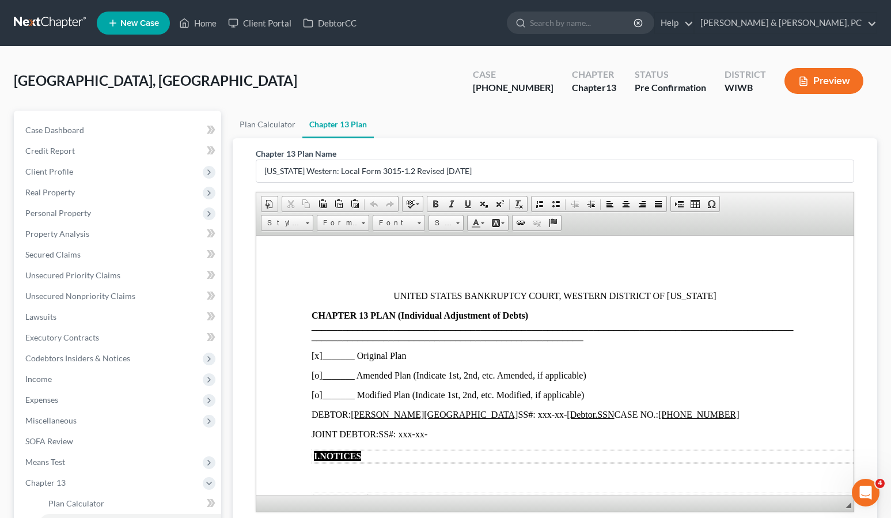
click at [316, 353] on p "[x]_______ Original Plan" at bounding box center [554, 355] width 487 height 10
drag, startPoint x: 316, startPoint y: 377, endPoint x: 351, endPoint y: 378, distance: 34.6
click at [321, 377] on p "[o]_______ Amended Plan (Indicate 1st, 2nd, etc. Amended, if applicable)" at bounding box center [554, 375] width 487 height 10
drag, startPoint x: 355, startPoint y: 375, endPoint x: 323, endPoint y: 379, distance: 31.9
click at [323, 379] on p "[x ]_______ Amended Plan (Indicate 1st, 2nd, etc. Amended, if applicable)" at bounding box center [554, 375] width 487 height 10
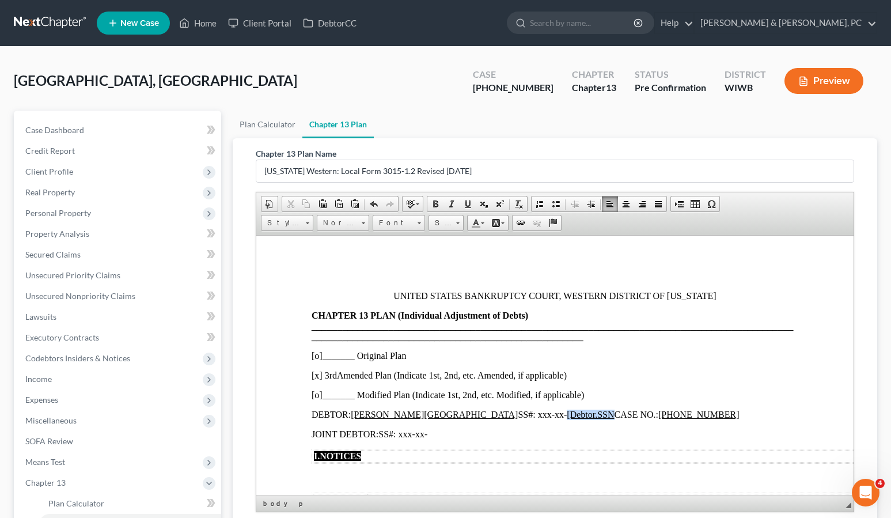
drag, startPoint x: 520, startPoint y: 413, endPoint x: 472, endPoint y: 414, distance: 48.4
click at [472, 414] on p "DEBTOR: [PERSON_NAME] SS#: xxx-xx- [Debtor.SSN CASE NO.: [PHONE_NUMBER]" at bounding box center [554, 414] width 487 height 10
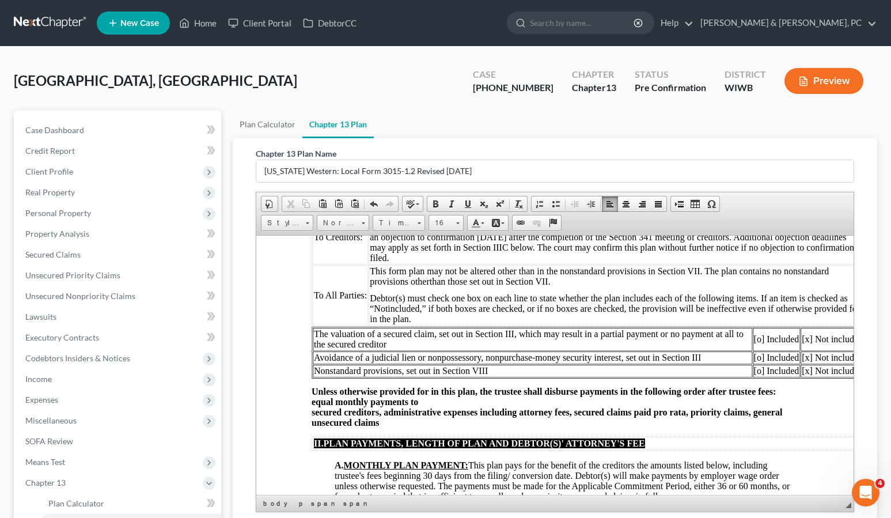
scroll to position [308, 0]
click at [808, 370] on td "[x] Not included" at bounding box center [831, 370] width 63 height 13
click at [760, 368] on td "[o] Included" at bounding box center [777, 370] width 48 height 13
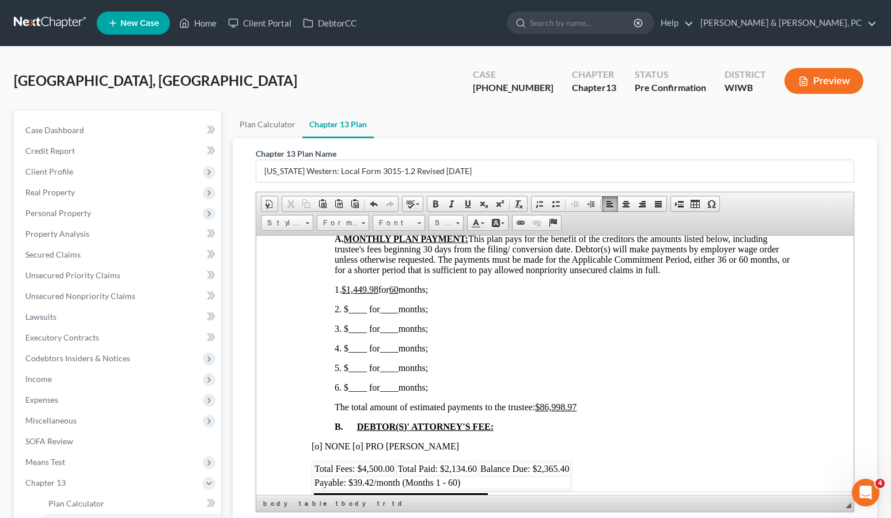
scroll to position [541, 0]
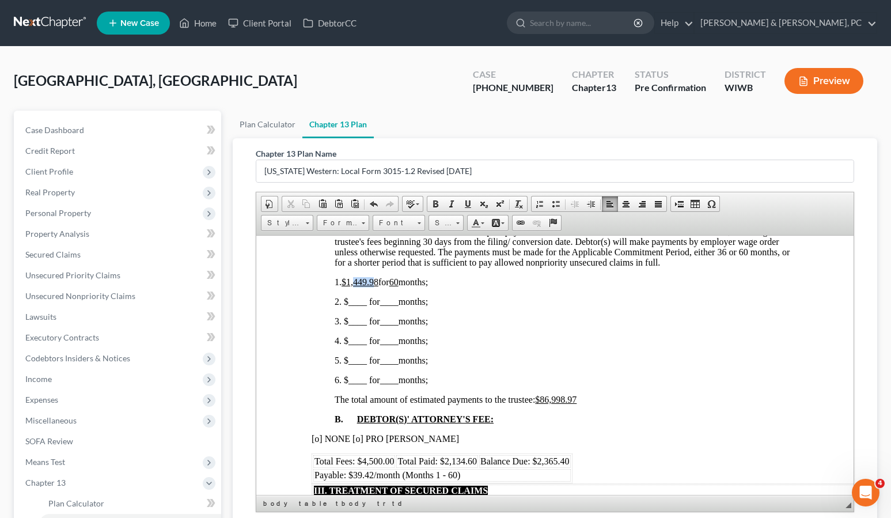
drag, startPoint x: 377, startPoint y: 279, endPoint x: 423, endPoint y: 281, distance: 46.2
click at [355, 280] on span "$1,449.98" at bounding box center [359, 282] width 37 height 10
drag, startPoint x: 364, startPoint y: 304, endPoint x: 348, endPoint y: 305, distance: 16.2
click at [348, 305] on span "2. $____ for 57" at bounding box center [362, 301] width 57 height 10
drag, startPoint x: 587, startPoint y: 397, endPoint x: 550, endPoint y: 400, distance: 37.0
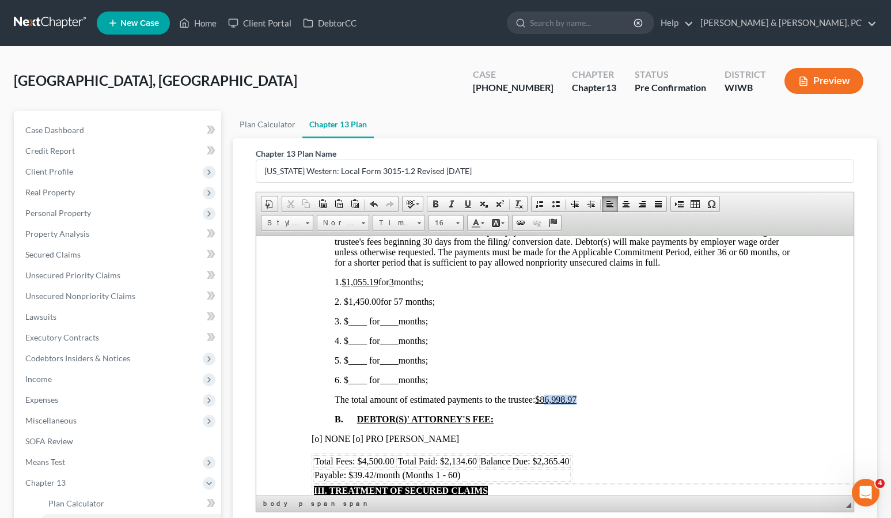
click at [550, 400] on p "The total amount of estimated payments to the trustee: $86,998.97" at bounding box center [566, 399] width 464 height 10
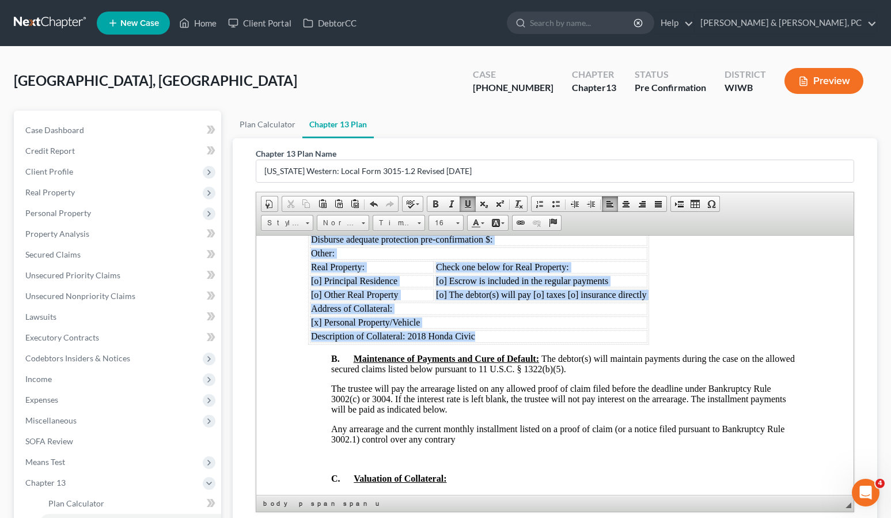
scroll to position [1135, 3]
drag, startPoint x: 309, startPoint y: 297, endPoint x: 748, endPoint y: 352, distance: 442.5
click at [647, 342] on tbody "1. Creditor: Bk Of Amer Address: [STREET_ADDRESS] Arrearage on Petition date: P…" at bounding box center [478, 252] width 338 height 179
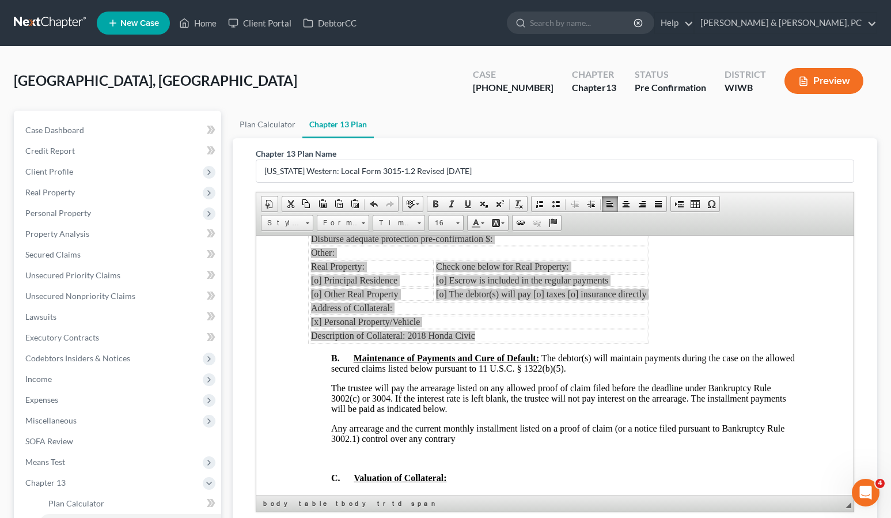
scroll to position [0, 0]
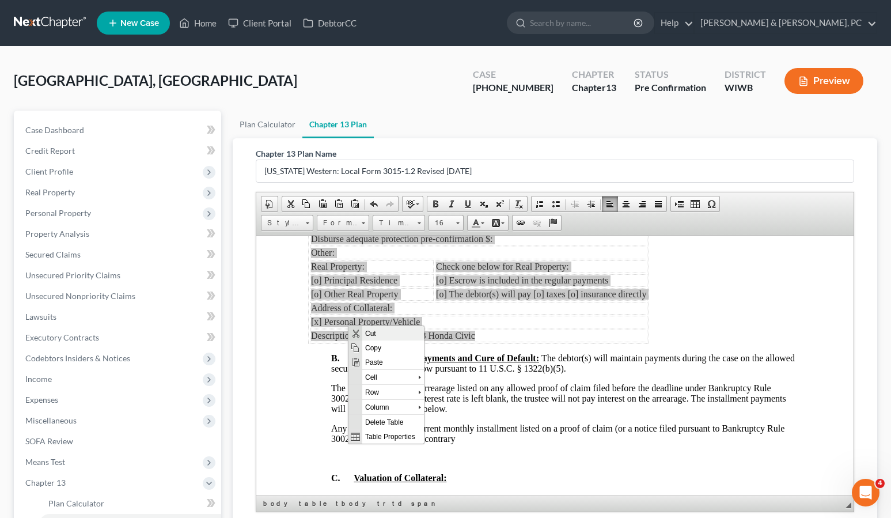
click at [387, 335] on span "Cut" at bounding box center [393, 333] width 62 height 14
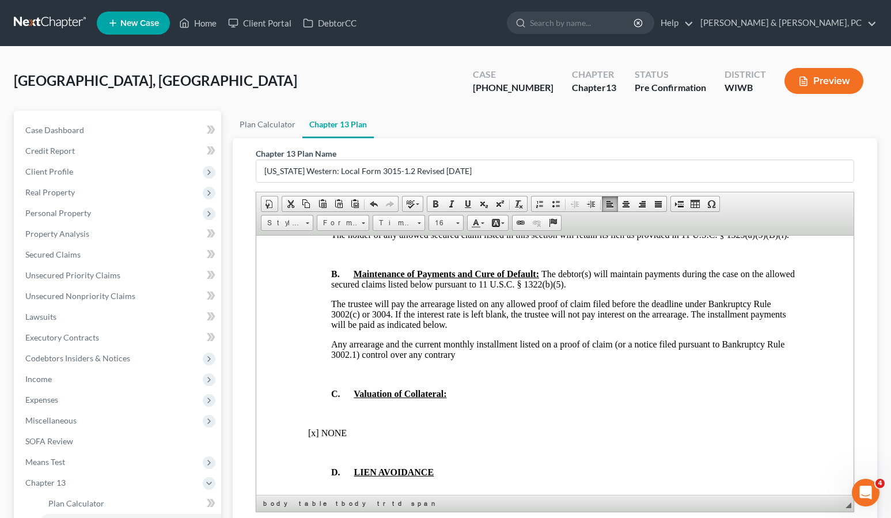
scroll to position [1051, 3]
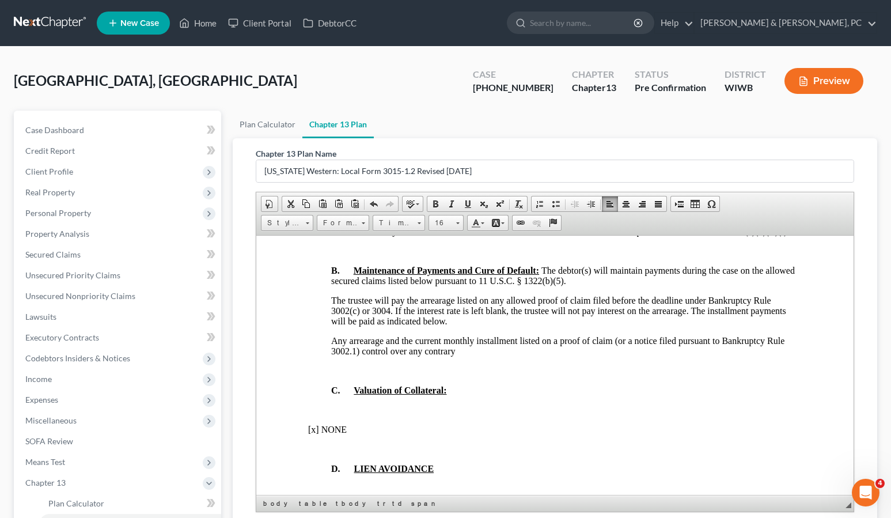
click at [391, 376] on p at bounding box center [563, 370] width 464 height 10
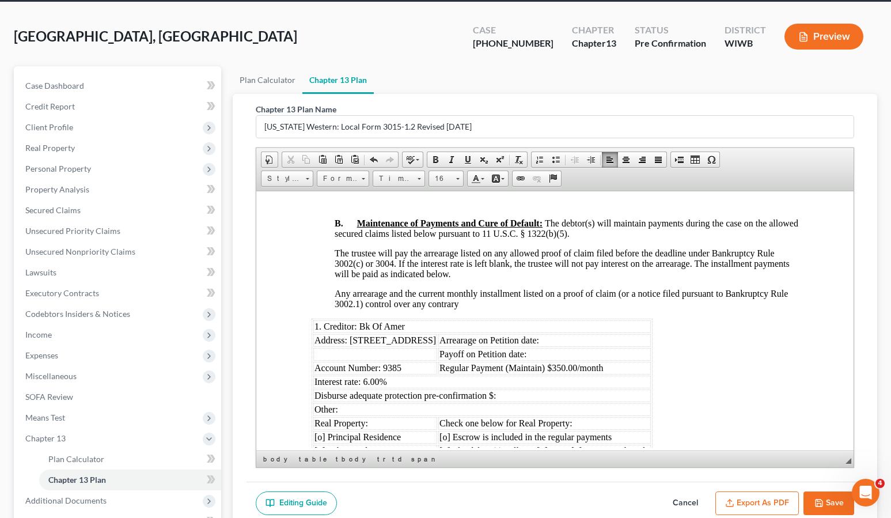
click at [651, 346] on td "Arrearage on Petition date:" at bounding box center [544, 340] width 213 height 13
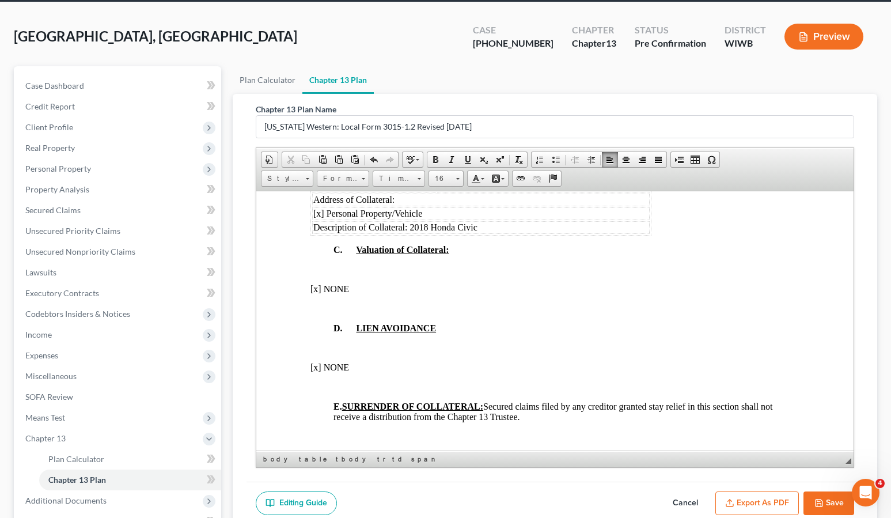
scroll to position [1318, 1]
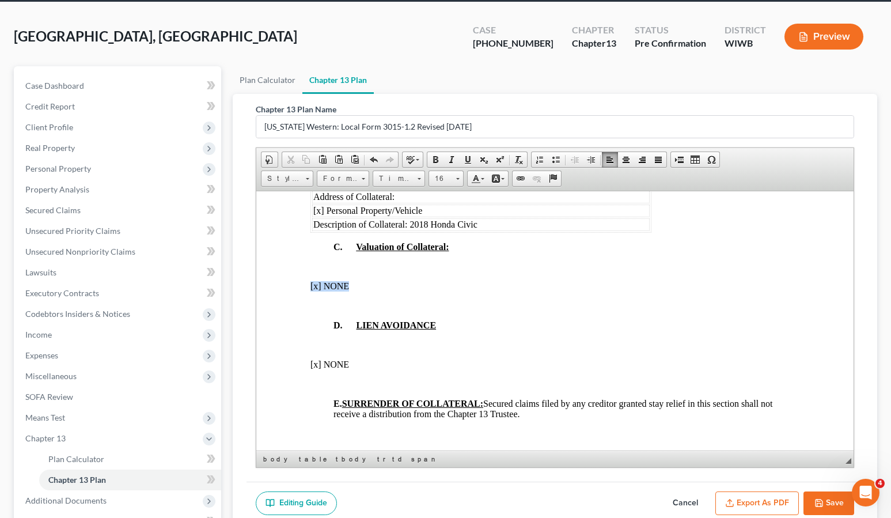
drag, startPoint x: 359, startPoint y: 305, endPoint x: 287, endPoint y: 307, distance: 72.1
click at [287, 307] on html "UNITED STATES BANKRUPTCY COURT, WESTERN DISTRICT OF [US_STATE] CHAPTER 13 PLAN …" at bounding box center [554, 264] width 598 height 2790
click at [353, 327] on span "Copy" at bounding box center [375, 331] width 61 height 14
copy p "[x] NONE"
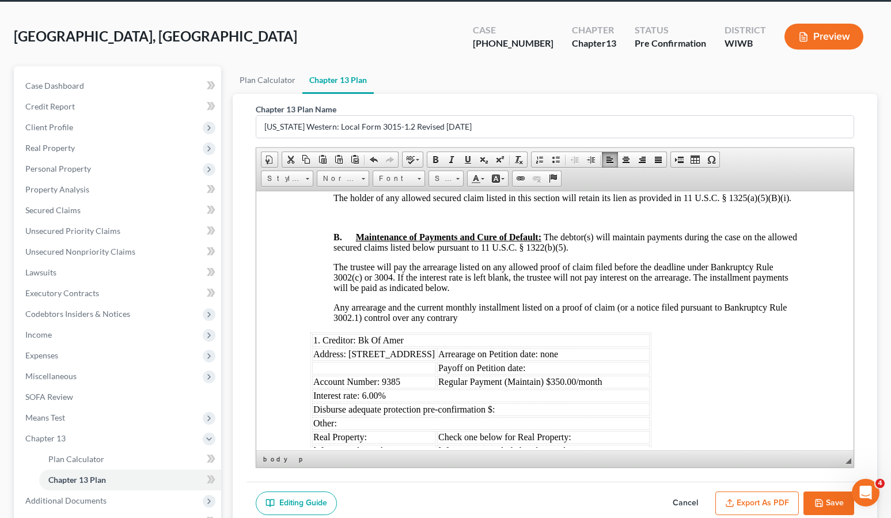
scroll to position [1036, 1]
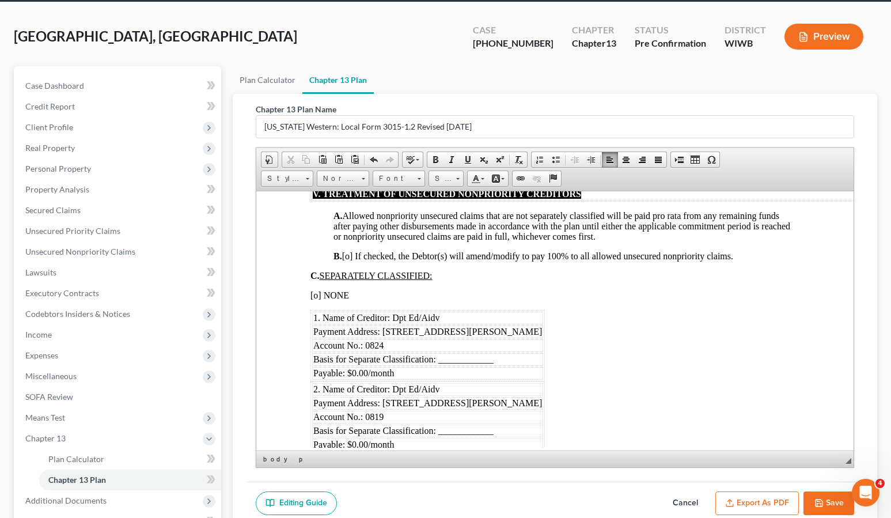
scroll to position [1981, 1]
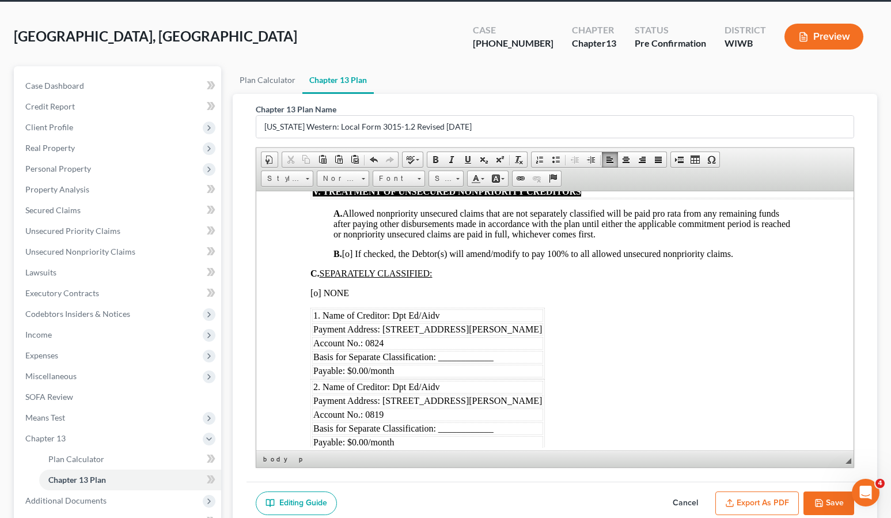
click at [315, 297] on span "[o] NONE" at bounding box center [329, 293] width 39 height 10
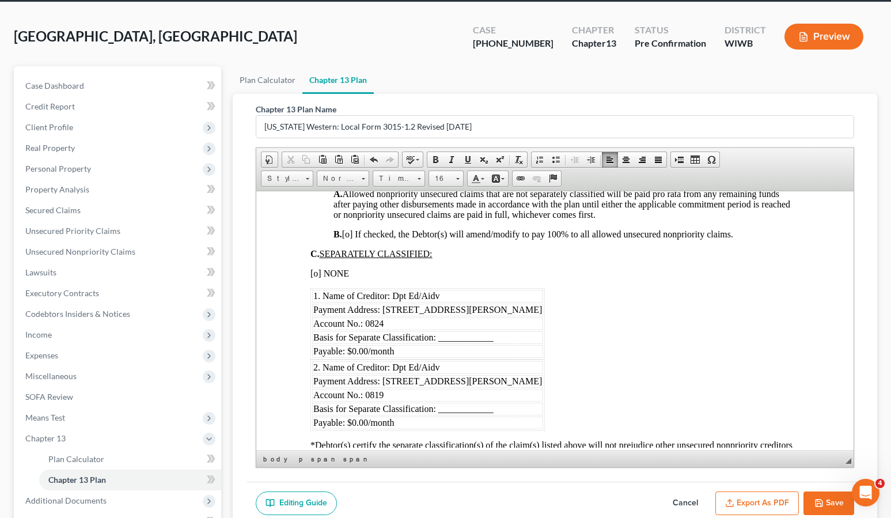
scroll to position [1961, 1]
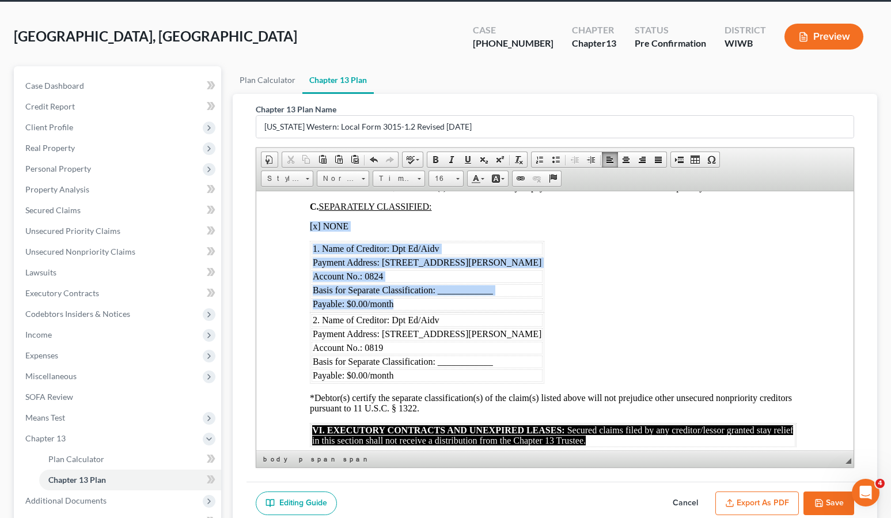
drag, startPoint x: 307, startPoint y: 311, endPoint x: 539, endPoint y: 366, distance: 238.7
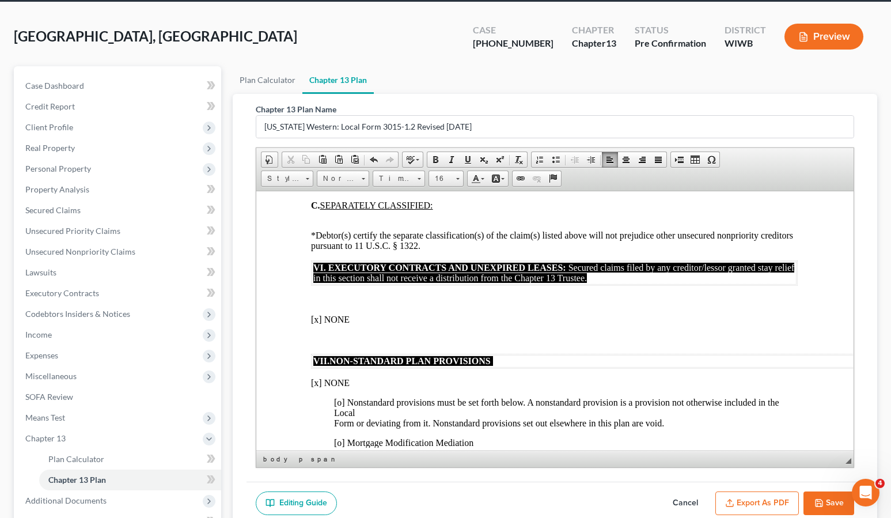
click at [354, 241] on p "*Debtor(s) certify the separate classification(s) of the claim(s) listed above …" at bounding box center [554, 235] width 487 height 31
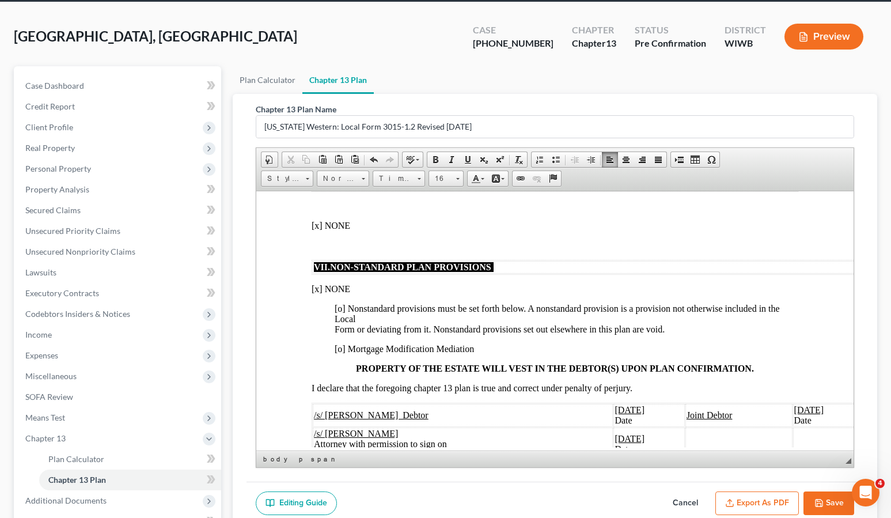
scroll to position [2167, 0]
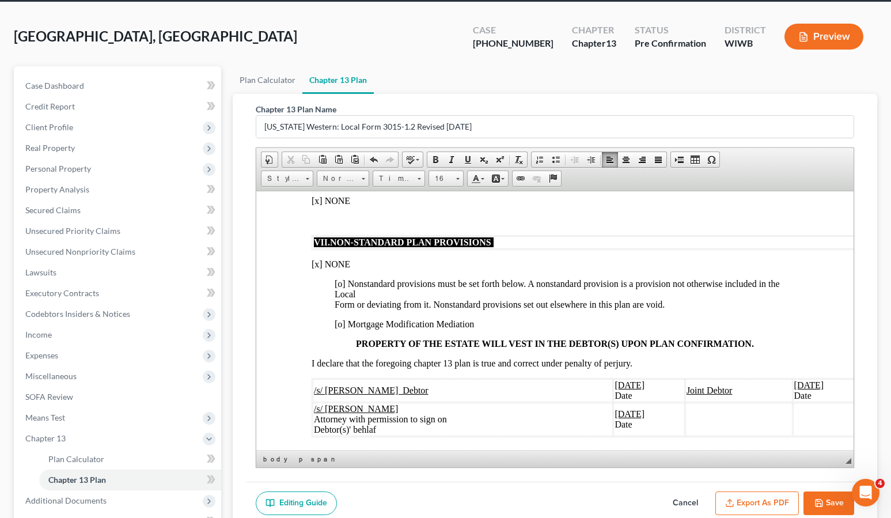
click at [317, 269] on span "[x] NONE" at bounding box center [330, 264] width 39 height 10
click at [342, 303] on span "[o] Nonstandard provisions must be set forth below. A nonstandard provision is …" at bounding box center [556, 293] width 445 height 31
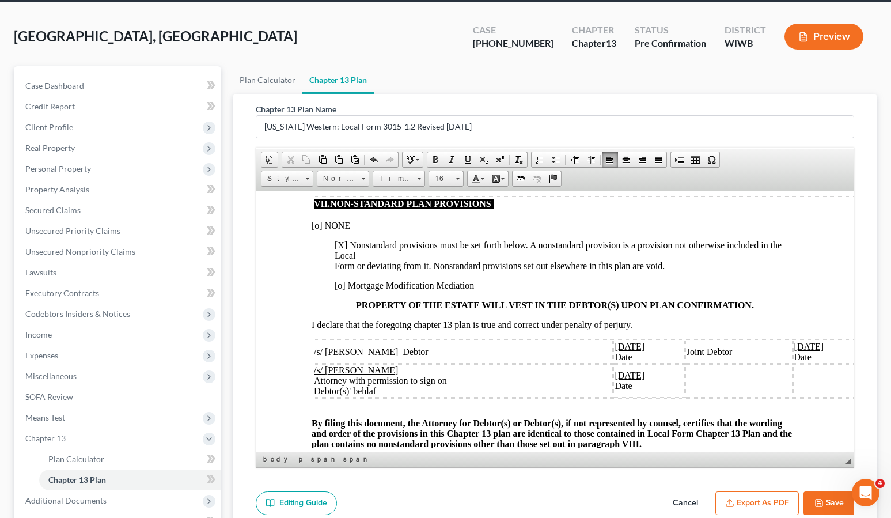
scroll to position [2209, 0]
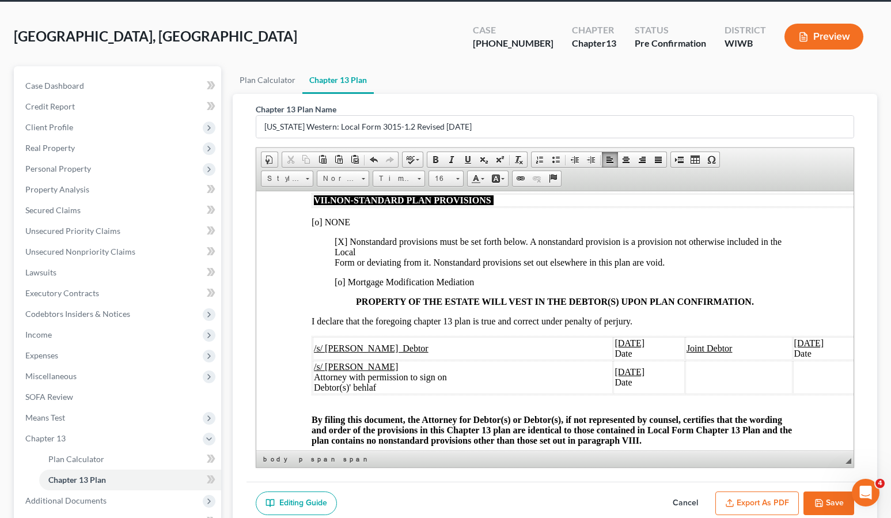
click at [686, 267] on p "[X ] Nonstandard provisions must be set forth below. A nonstandard provision is…" at bounding box center [566, 251] width 464 height 31
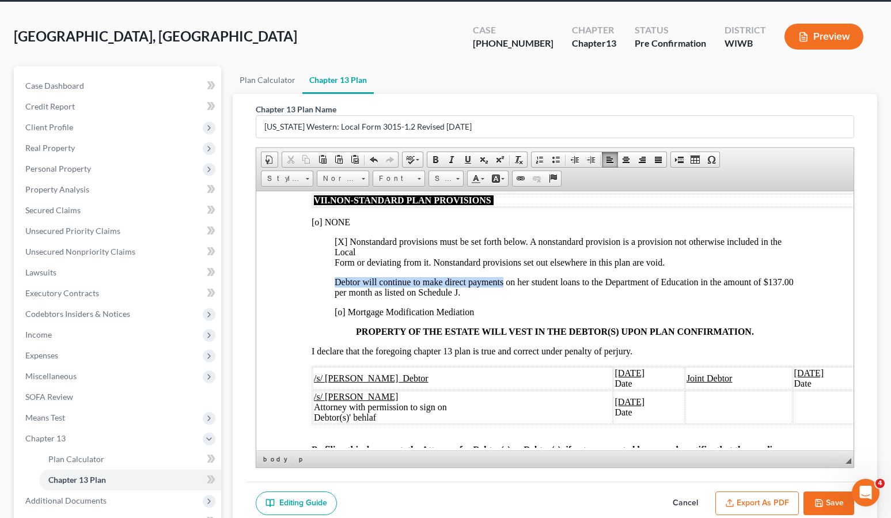
drag, startPoint x: 498, startPoint y: 311, endPoint x: 435, endPoint y: 309, distance: 63.4
click at [526, 297] on p "Debtor will continue to make direct payments on her student loans to the Depart…" at bounding box center [566, 287] width 464 height 21
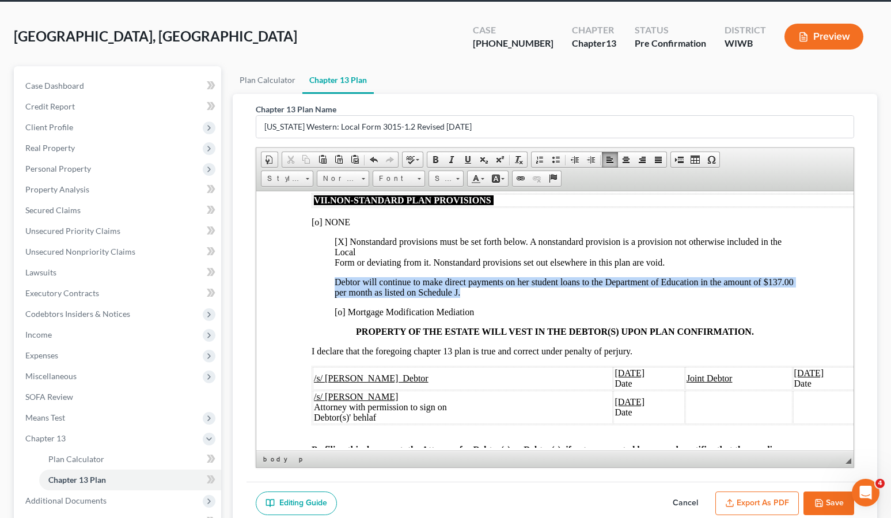
drag, startPoint x: 565, startPoint y: 314, endPoint x: 304, endPoint y: 299, distance: 261.5
click at [435, 161] on span at bounding box center [435, 159] width 9 height 9
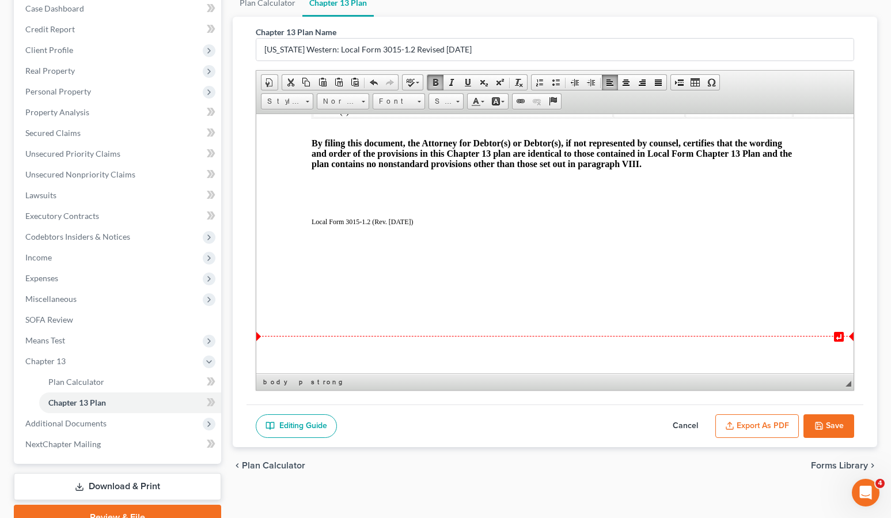
scroll to position [177, 0]
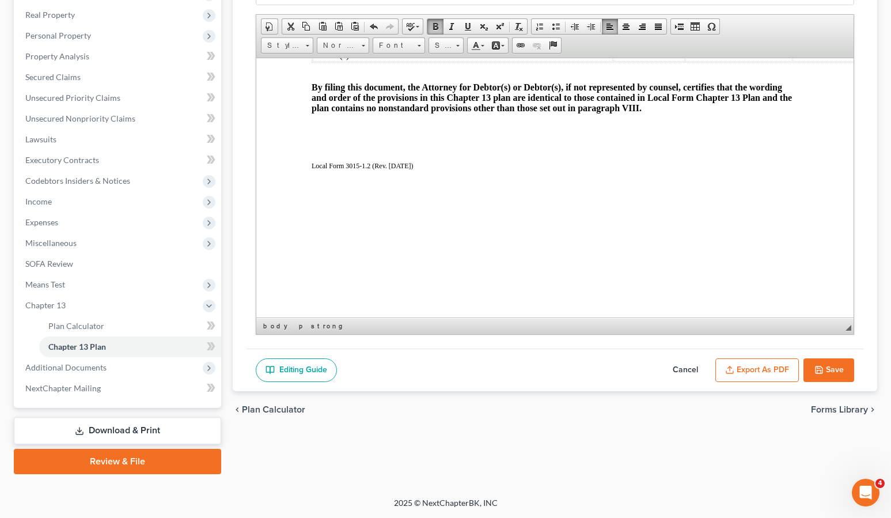
click at [833, 370] on button "Save" at bounding box center [829, 370] width 51 height 24
select select "3"
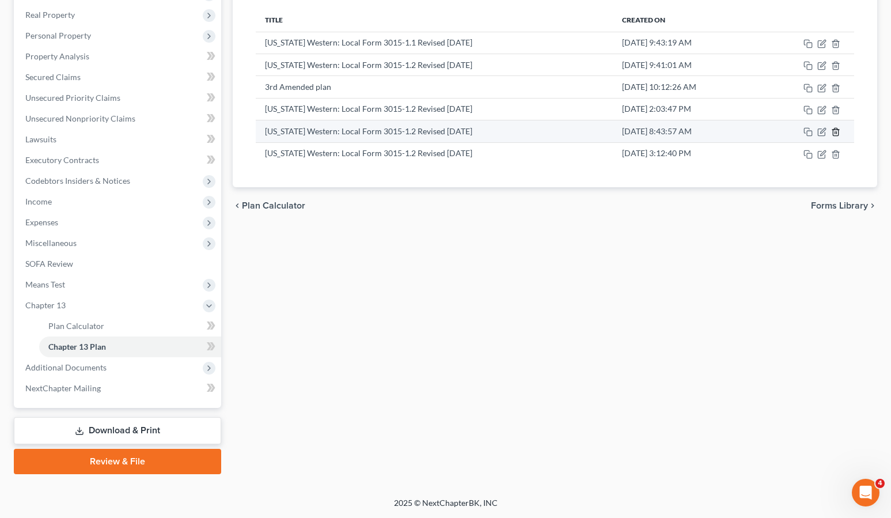
click at [838, 132] on icon "button" at bounding box center [836, 131] width 9 height 9
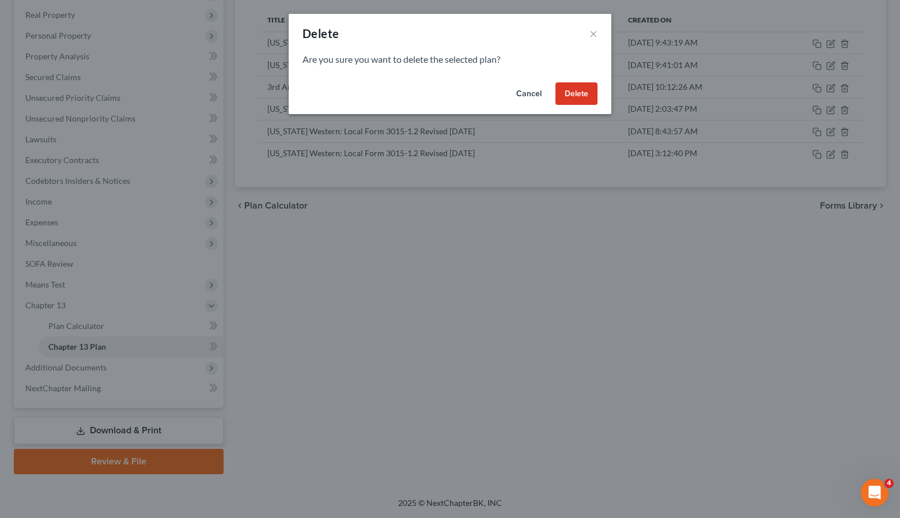
click at [562, 95] on button "Delete" at bounding box center [577, 93] width 42 height 23
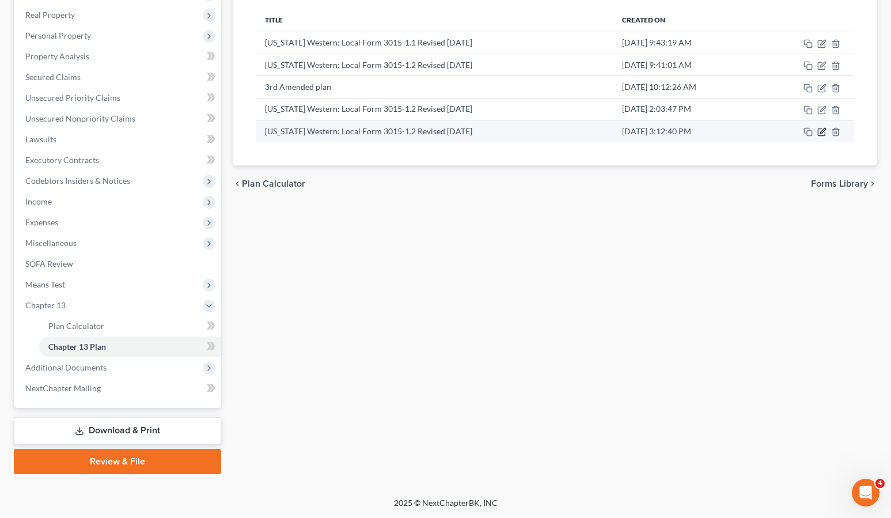
click at [825, 131] on icon "button" at bounding box center [823, 131] width 5 height 5
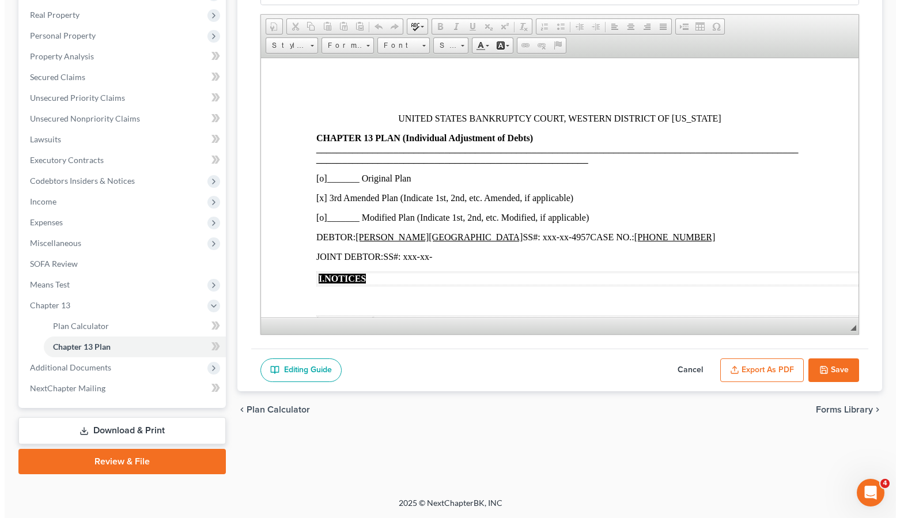
scroll to position [0, 0]
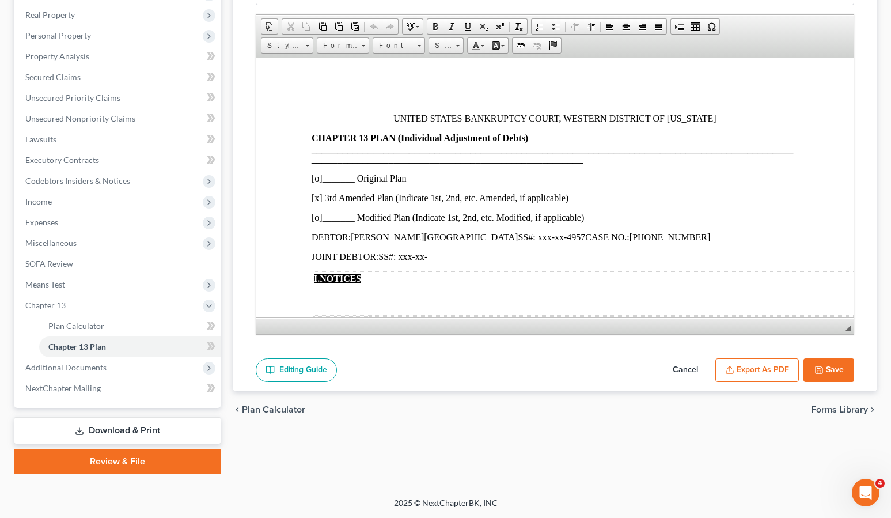
click at [778, 368] on button "Export as PDF" at bounding box center [758, 370] width 84 height 24
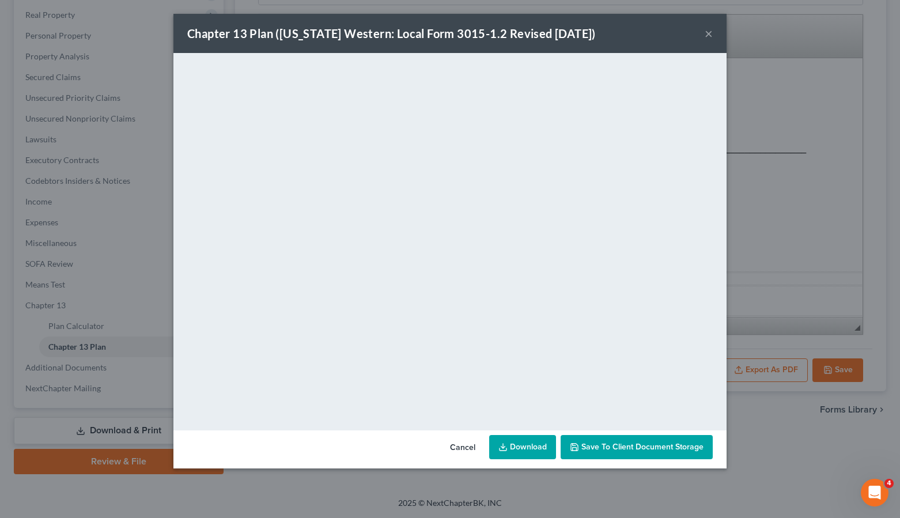
click at [531, 444] on link "Download" at bounding box center [522, 447] width 67 height 24
